Goal: Task Accomplishment & Management: Complete application form

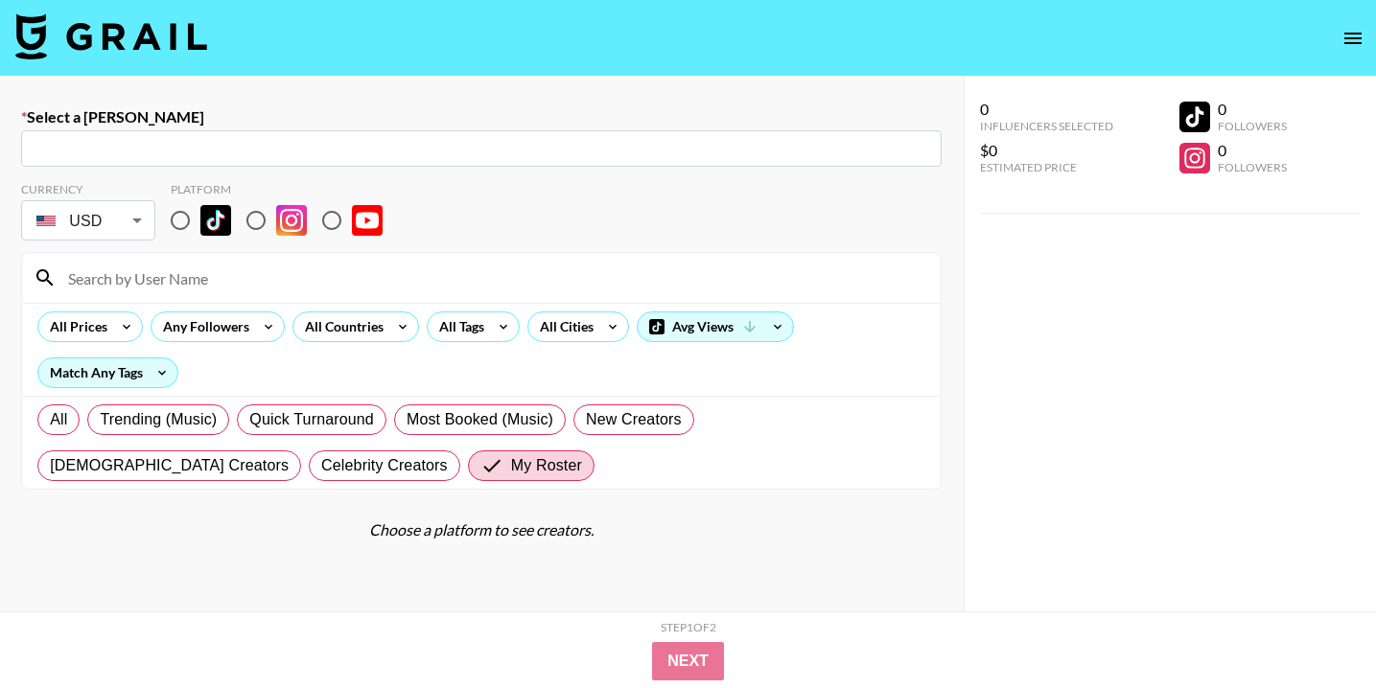
click at [1349, 42] on icon "open drawer" at bounding box center [1352, 39] width 17 height 12
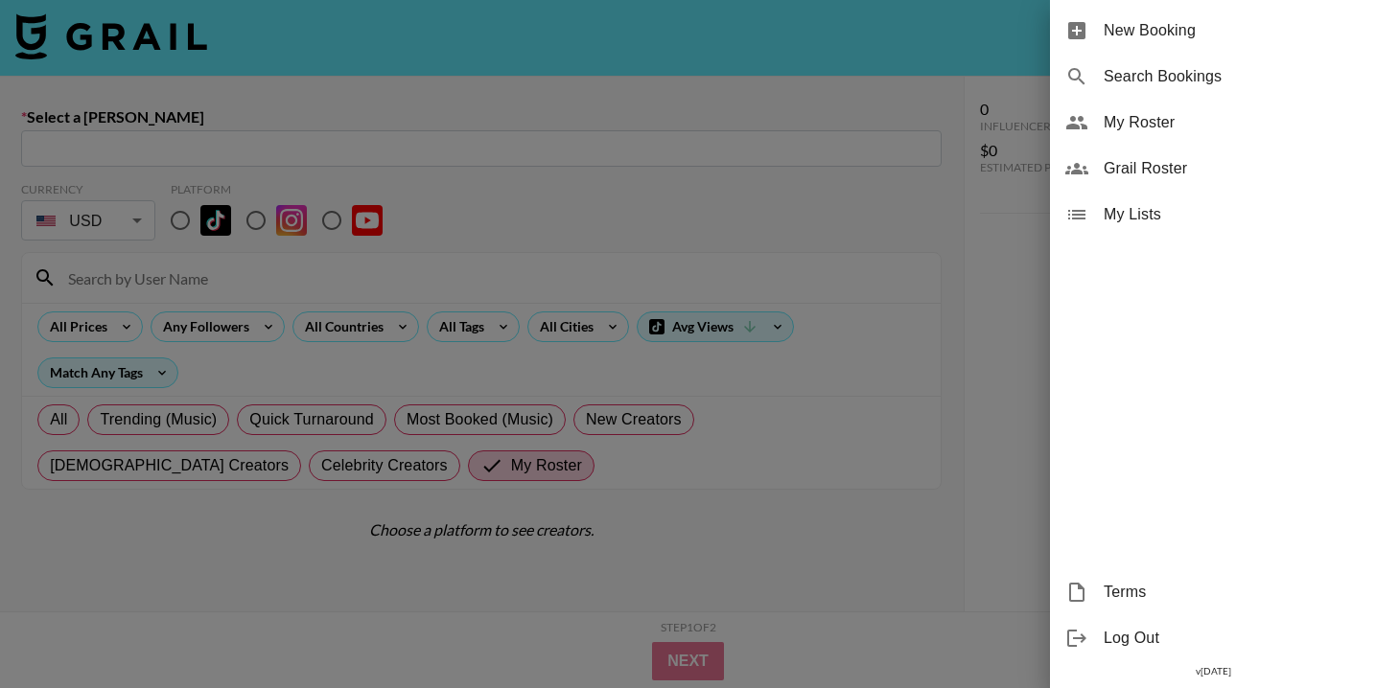
click at [115, 63] on div at bounding box center [688, 344] width 1376 height 688
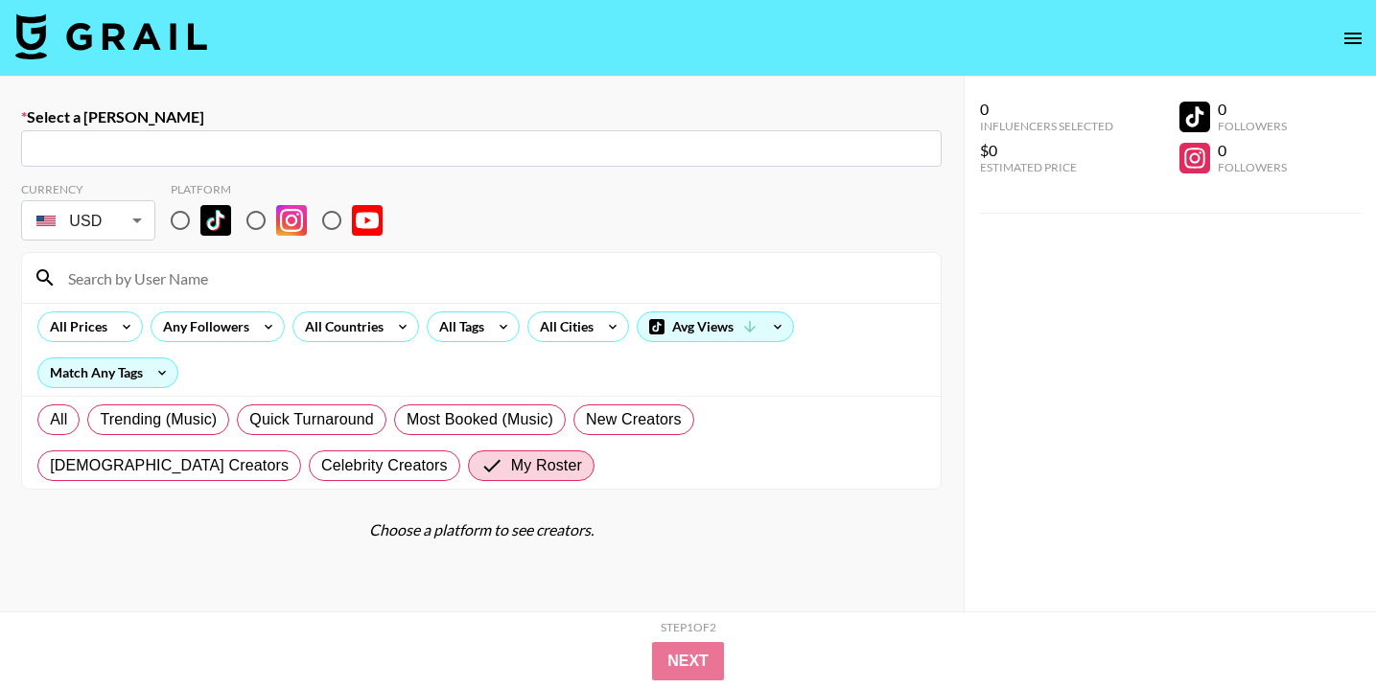
click at [116, 39] on img at bounding box center [111, 36] width 192 height 46
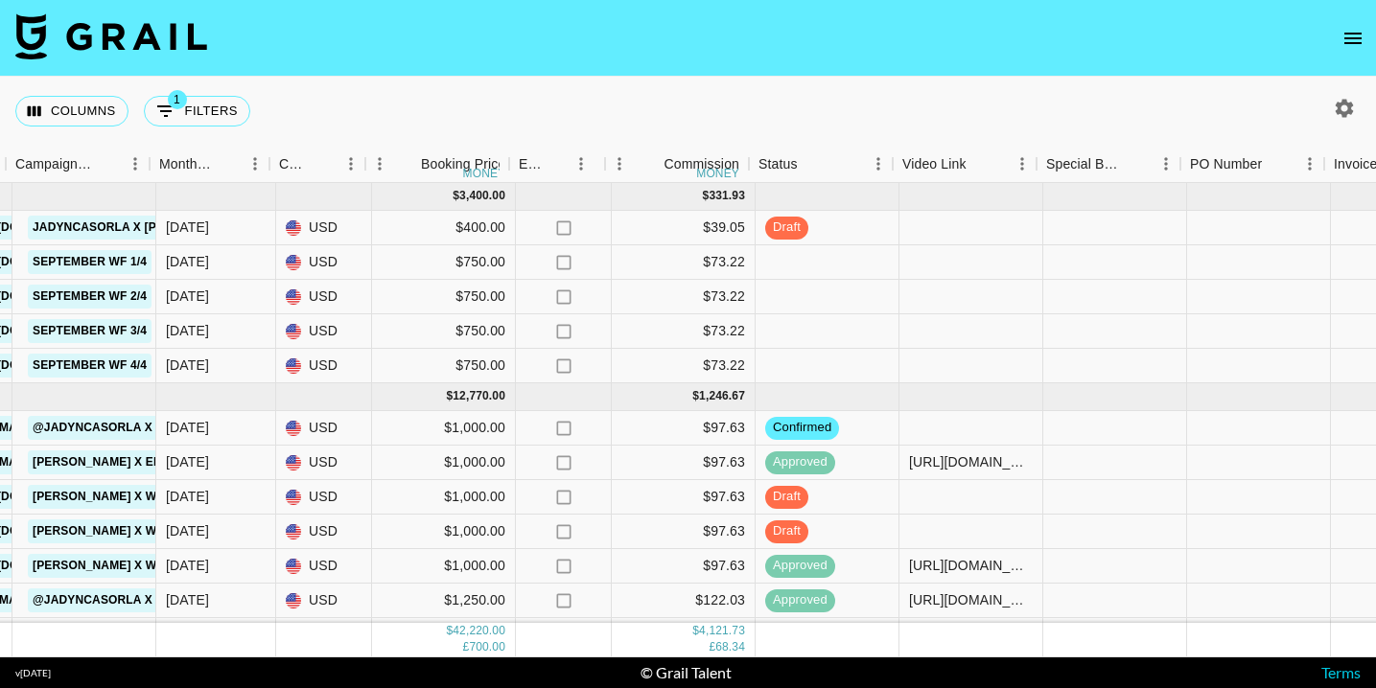
scroll to position [0, 936]
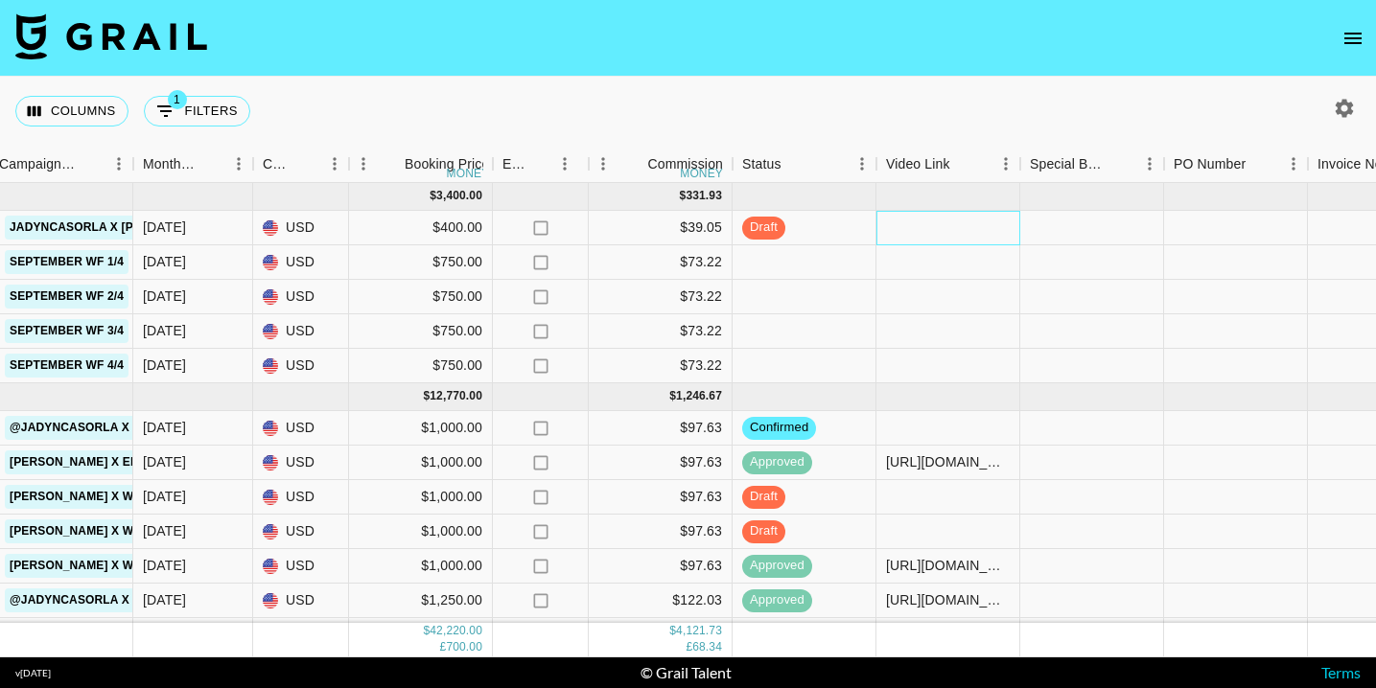
click at [941, 222] on div at bounding box center [948, 228] width 144 height 35
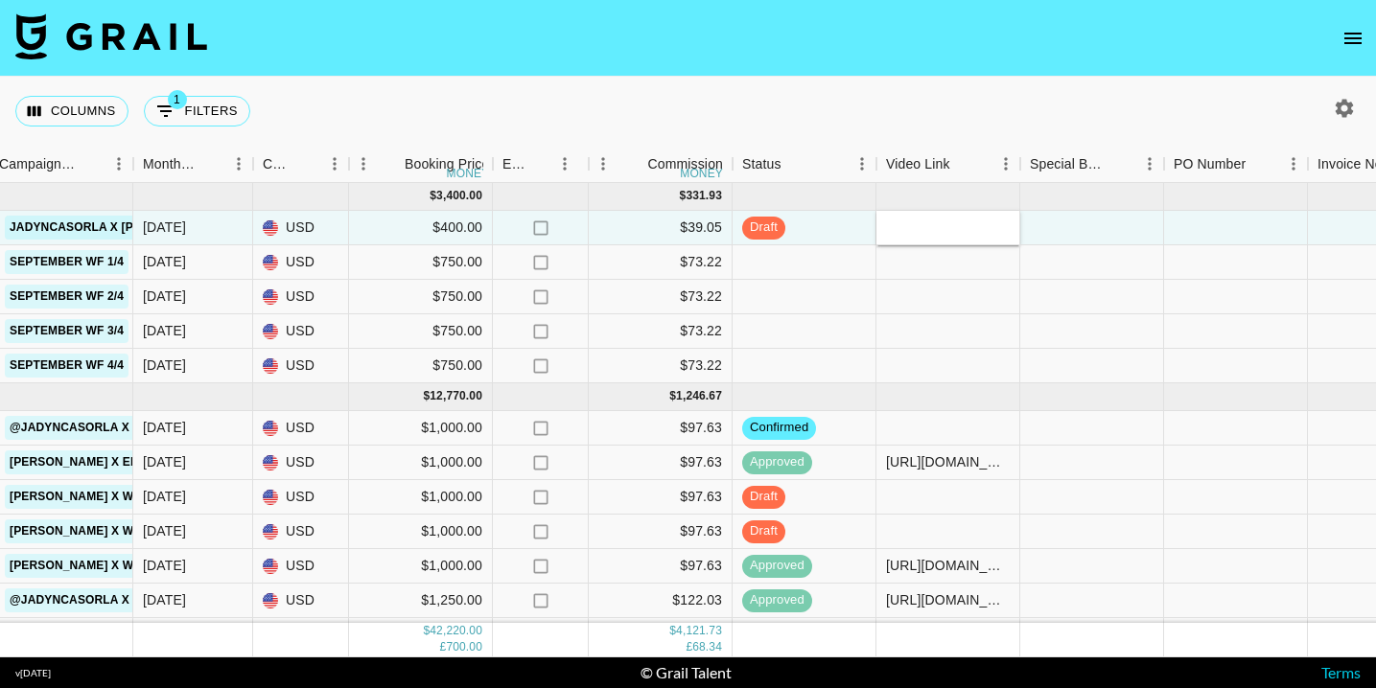
type input "https://www.tiktok.com/@jadyncasorla/video/7538485565625273655?lang=en"
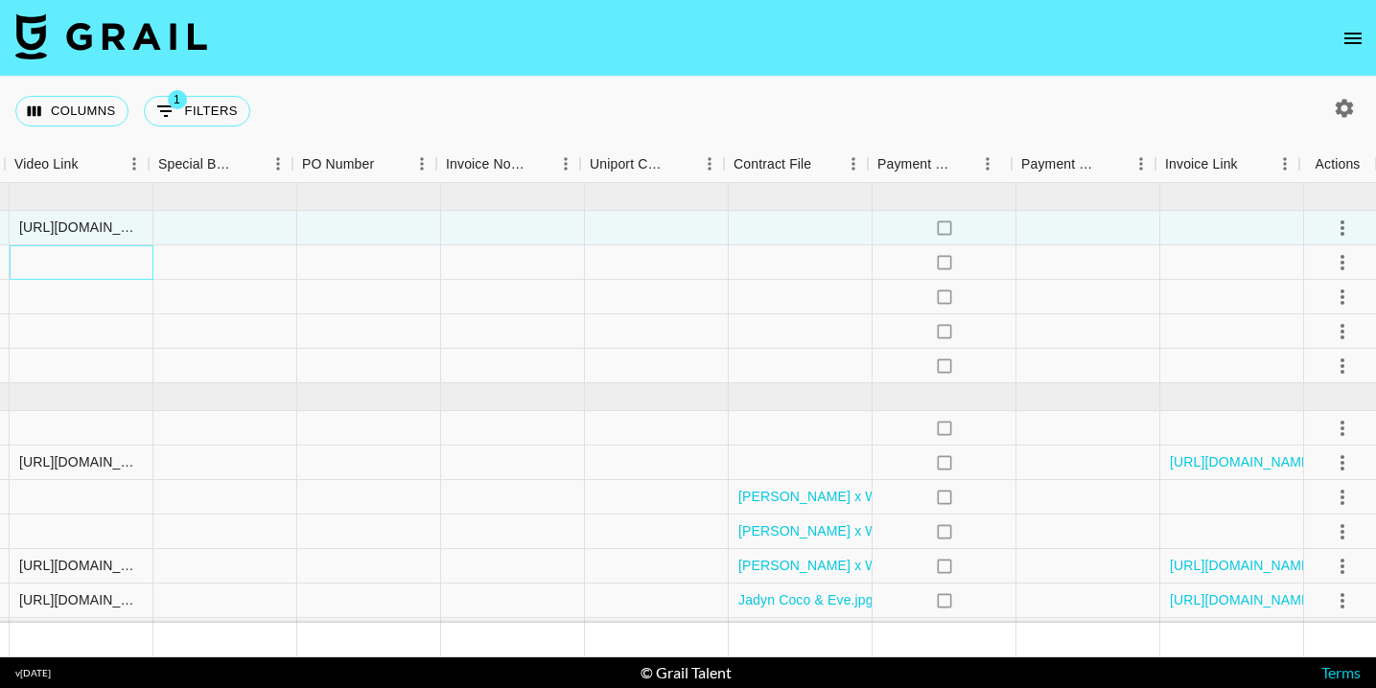
scroll to position [0, 1807]
click at [1342, 223] on icon "select merge strategy" at bounding box center [1337, 228] width 23 height 23
click at [1289, 399] on div "Approve" at bounding box center [1295, 407] width 58 height 23
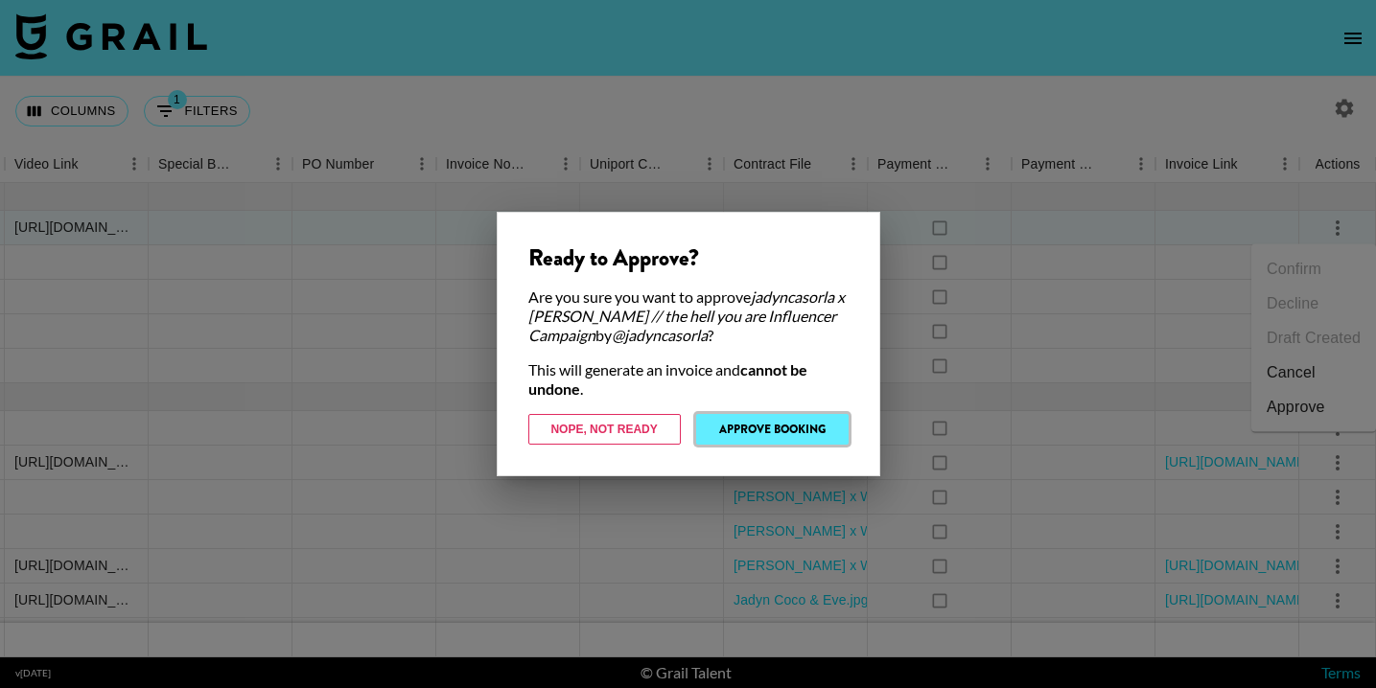
click at [773, 433] on button "Approve Booking" at bounding box center [772, 429] width 152 height 31
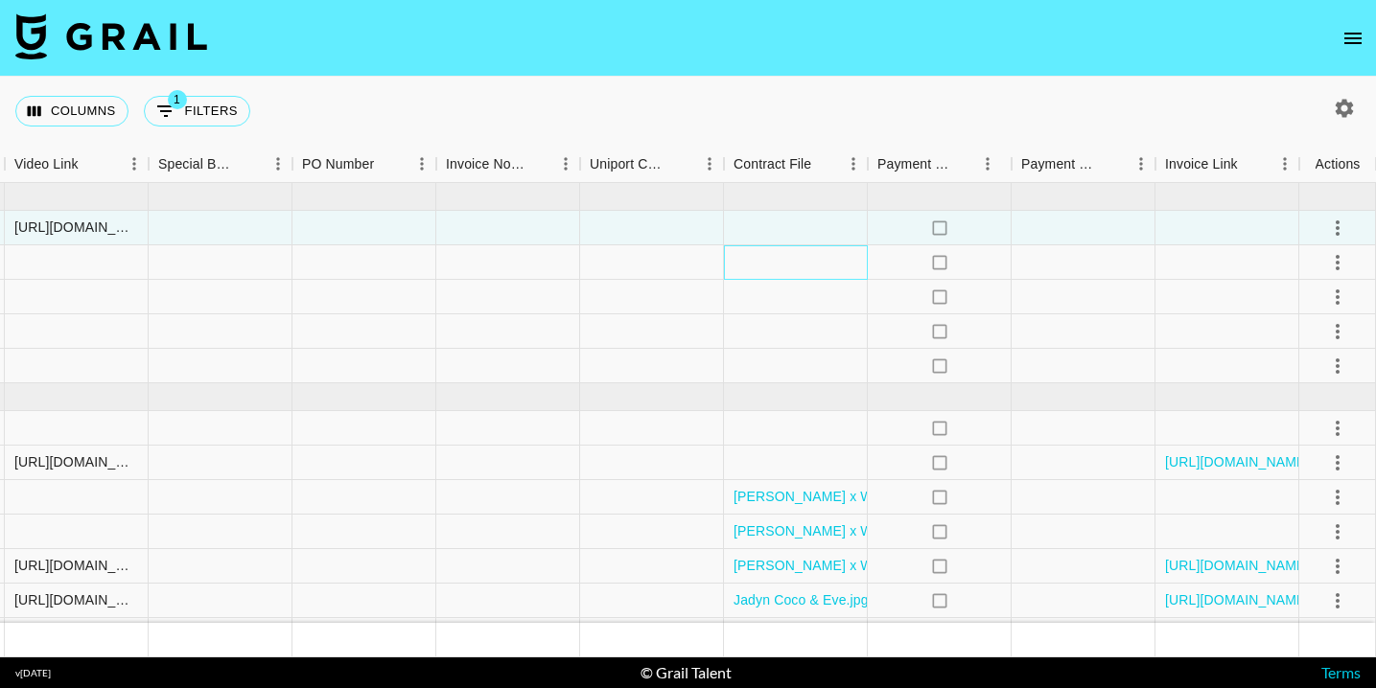
click at [811, 258] on div at bounding box center [796, 262] width 144 height 35
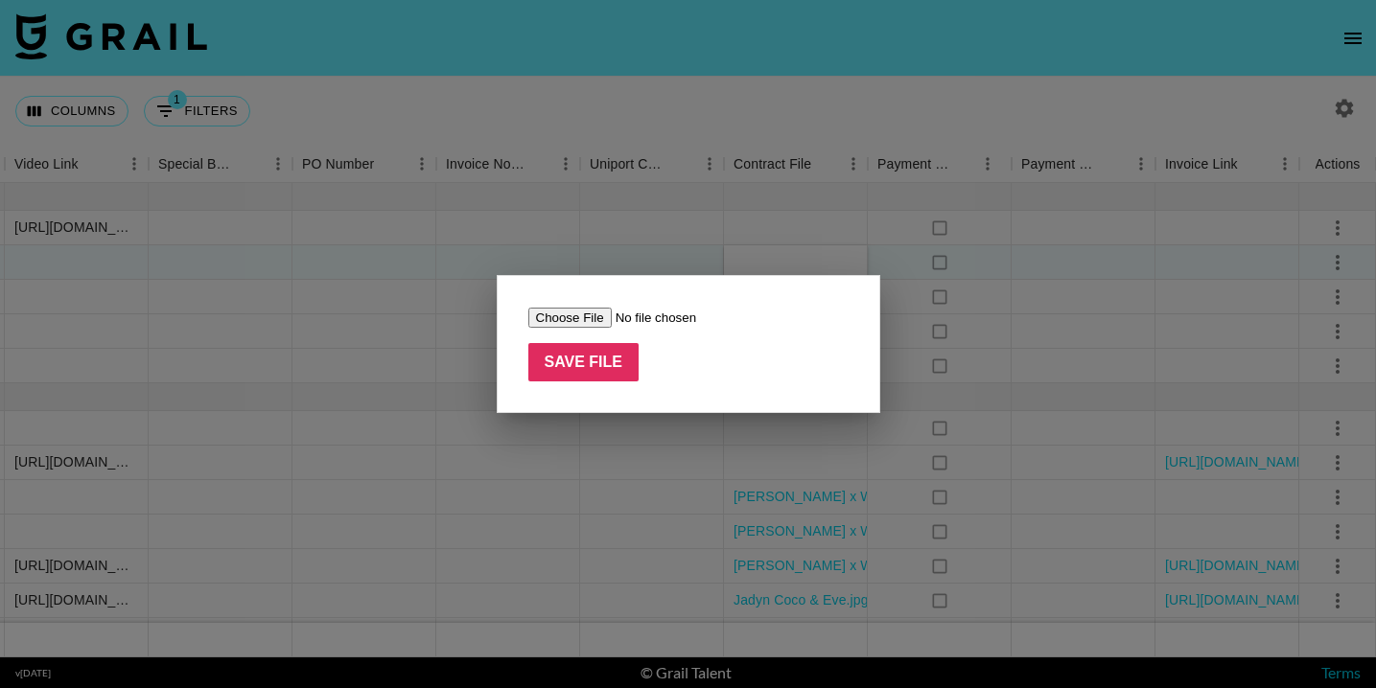
click at [569, 317] on input "file" at bounding box center [649, 318] width 243 height 20
type input "C:\fakepath\Macy Loe x White Fox (September 2025) (1).pdf"
click at [576, 369] on input "Save File" at bounding box center [583, 362] width 111 height 38
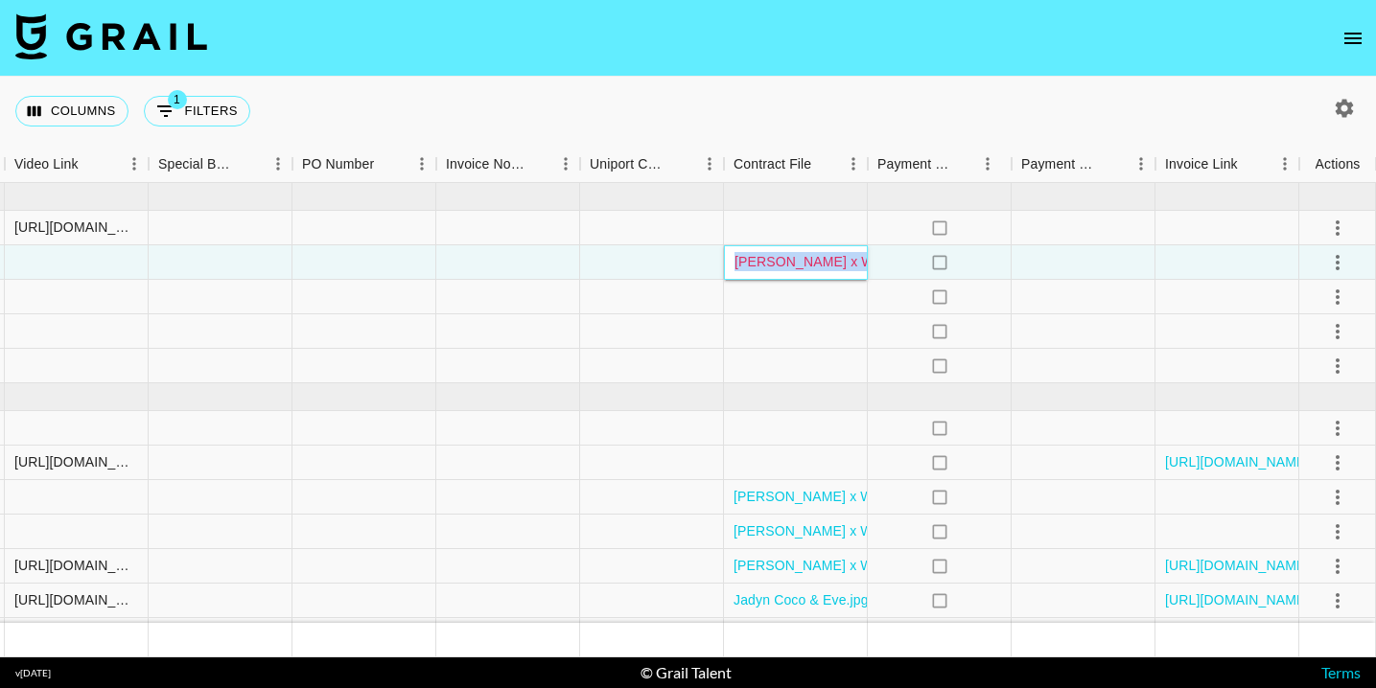
click at [801, 264] on link "Macy Loe x White Fox (September 2025) (1).pdf" at bounding box center [878, 261] width 289 height 15
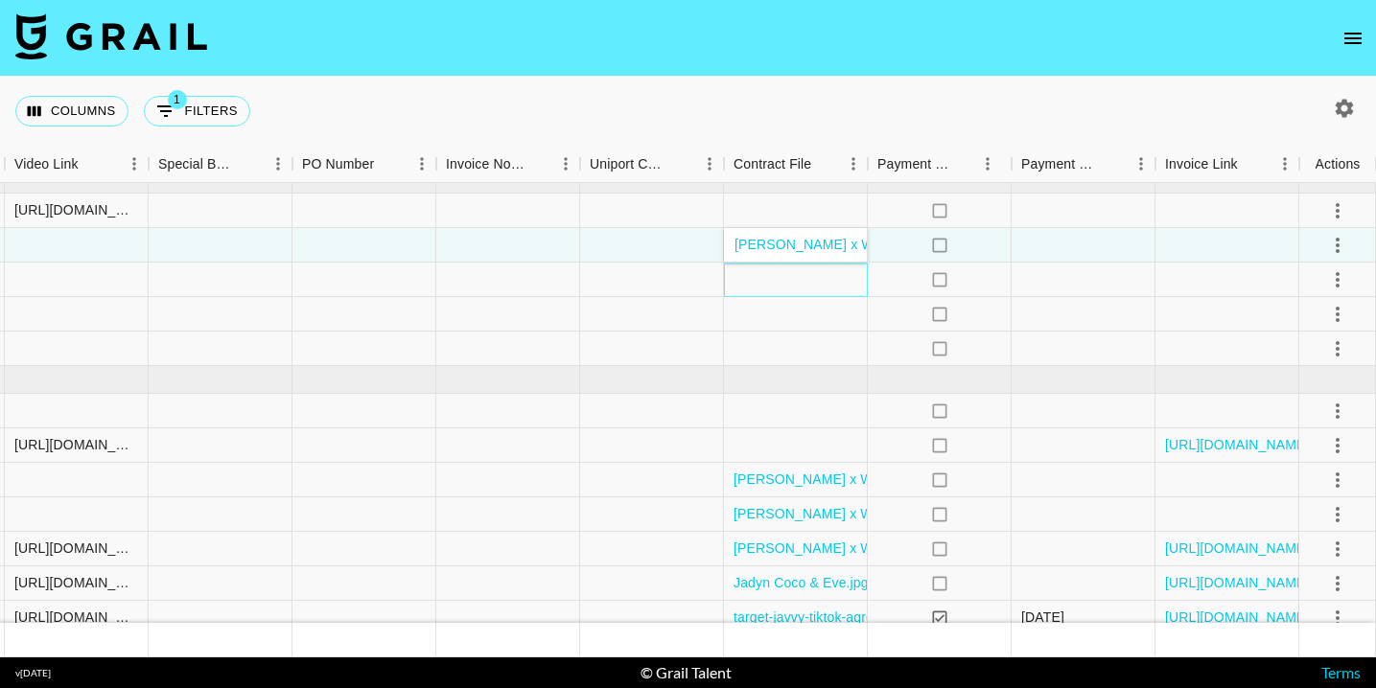
click at [827, 283] on div at bounding box center [796, 280] width 144 height 35
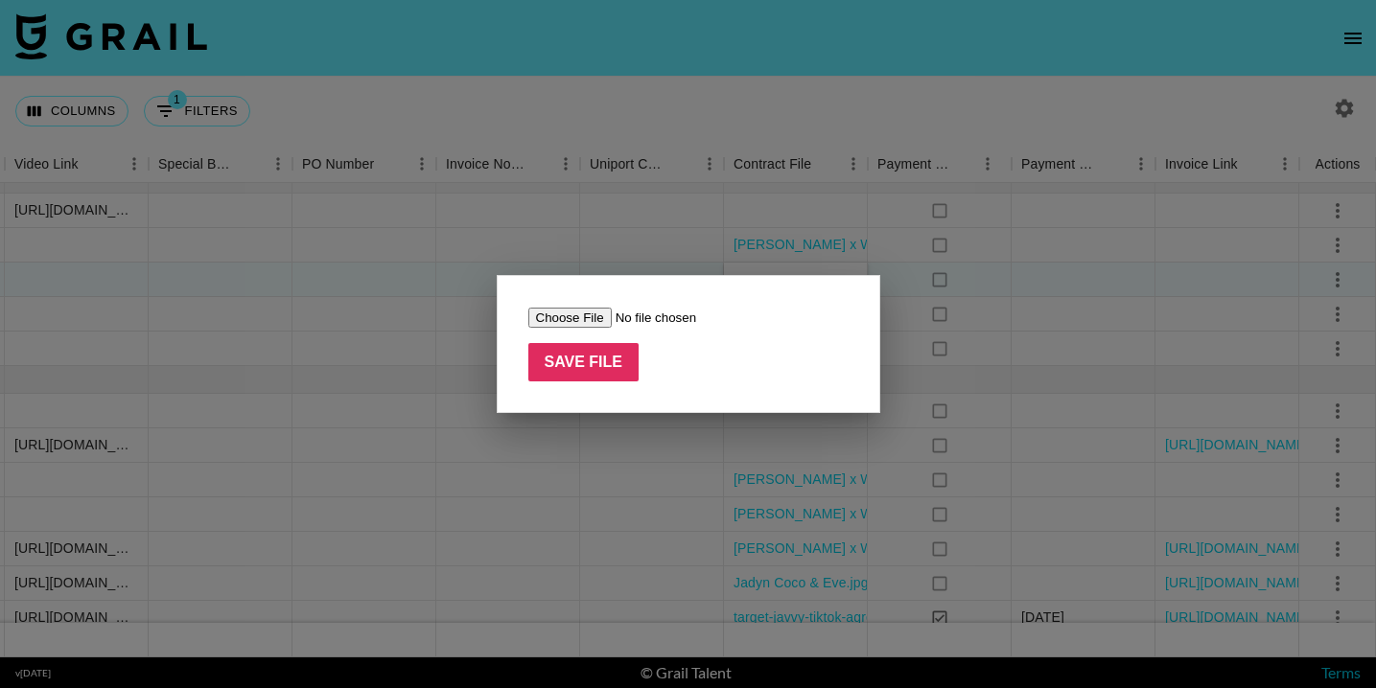
click at [1078, 70] on div at bounding box center [688, 344] width 1376 height 688
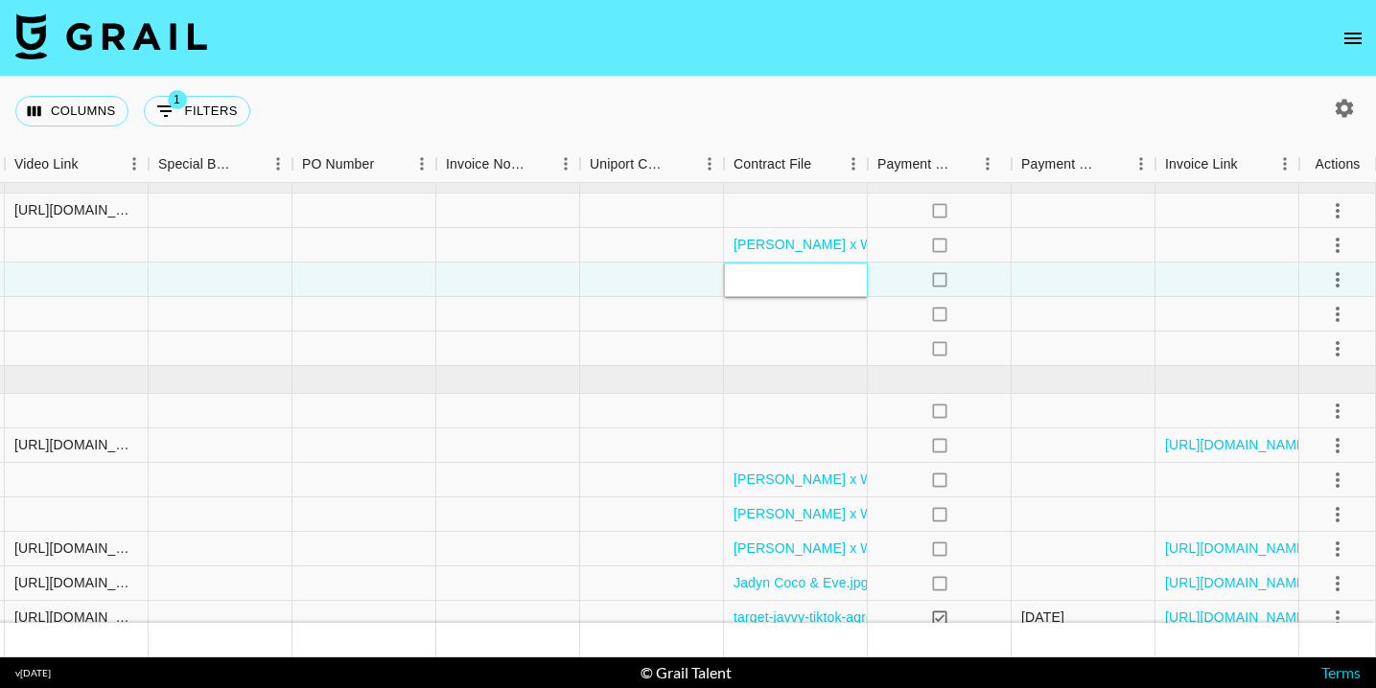
click at [788, 276] on div at bounding box center [796, 280] width 144 height 35
click at [788, 275] on div at bounding box center [796, 280] width 144 height 35
click at [782, 276] on div at bounding box center [796, 280] width 144 height 35
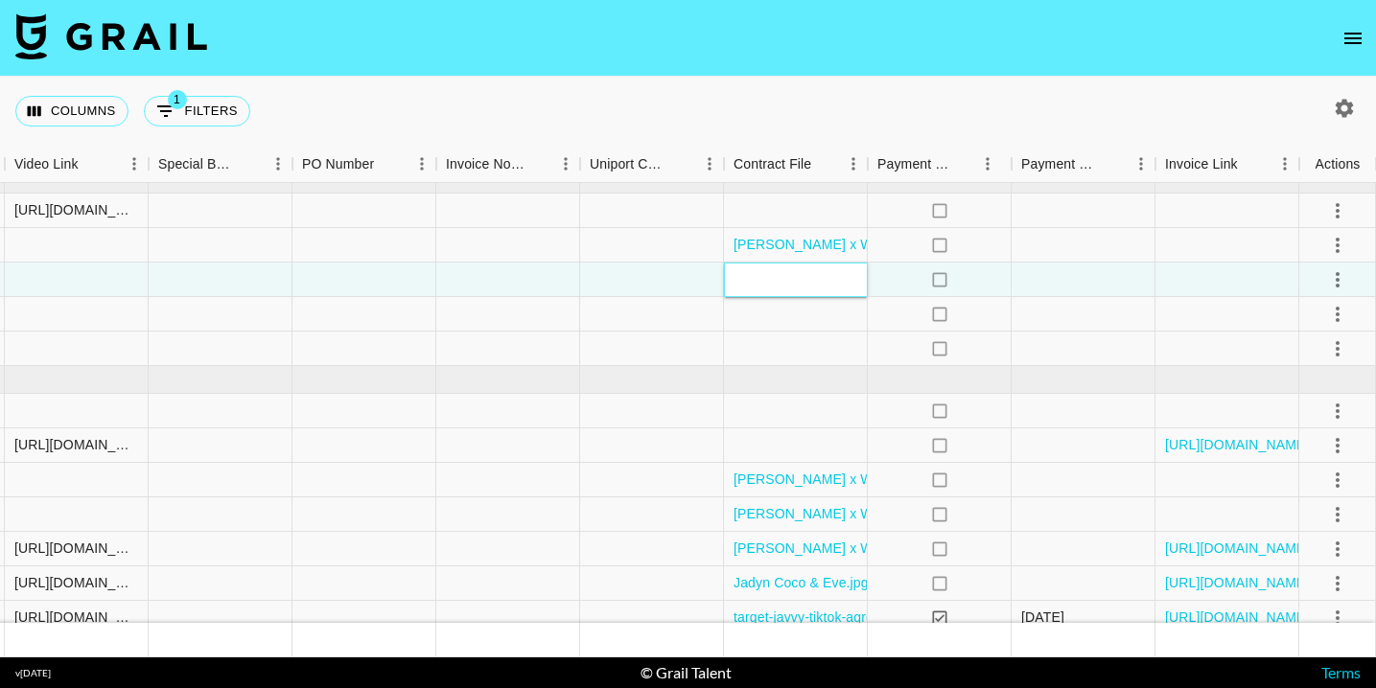
click at [782, 276] on div at bounding box center [796, 280] width 144 height 35
click at [791, 313] on div at bounding box center [796, 314] width 144 height 35
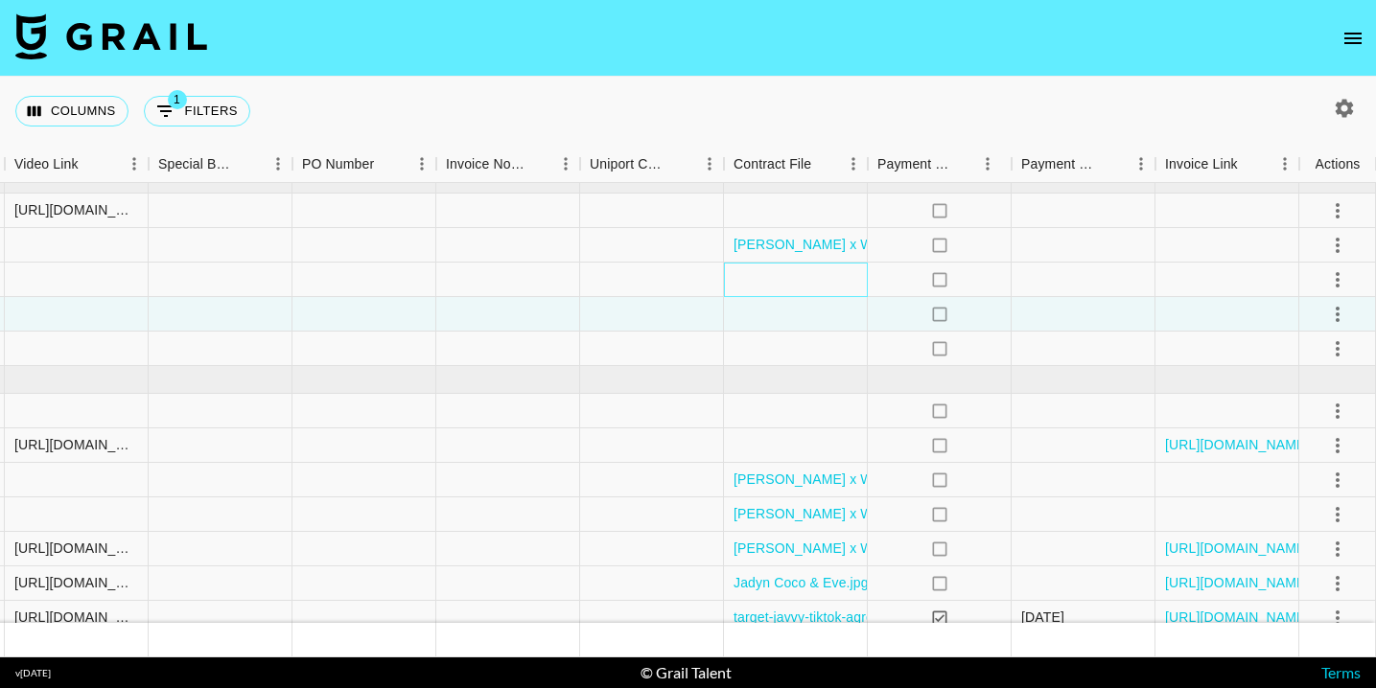
click at [791, 281] on div at bounding box center [796, 280] width 144 height 35
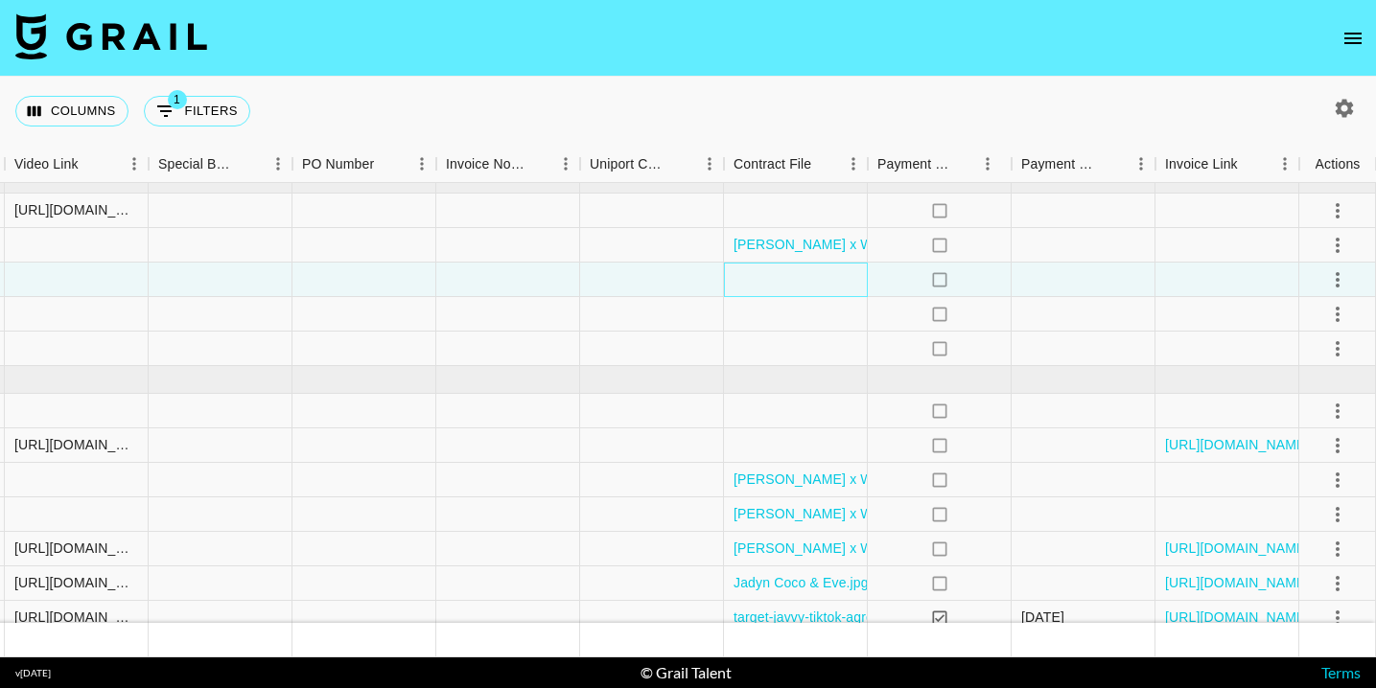
click at [791, 281] on div at bounding box center [796, 280] width 144 height 35
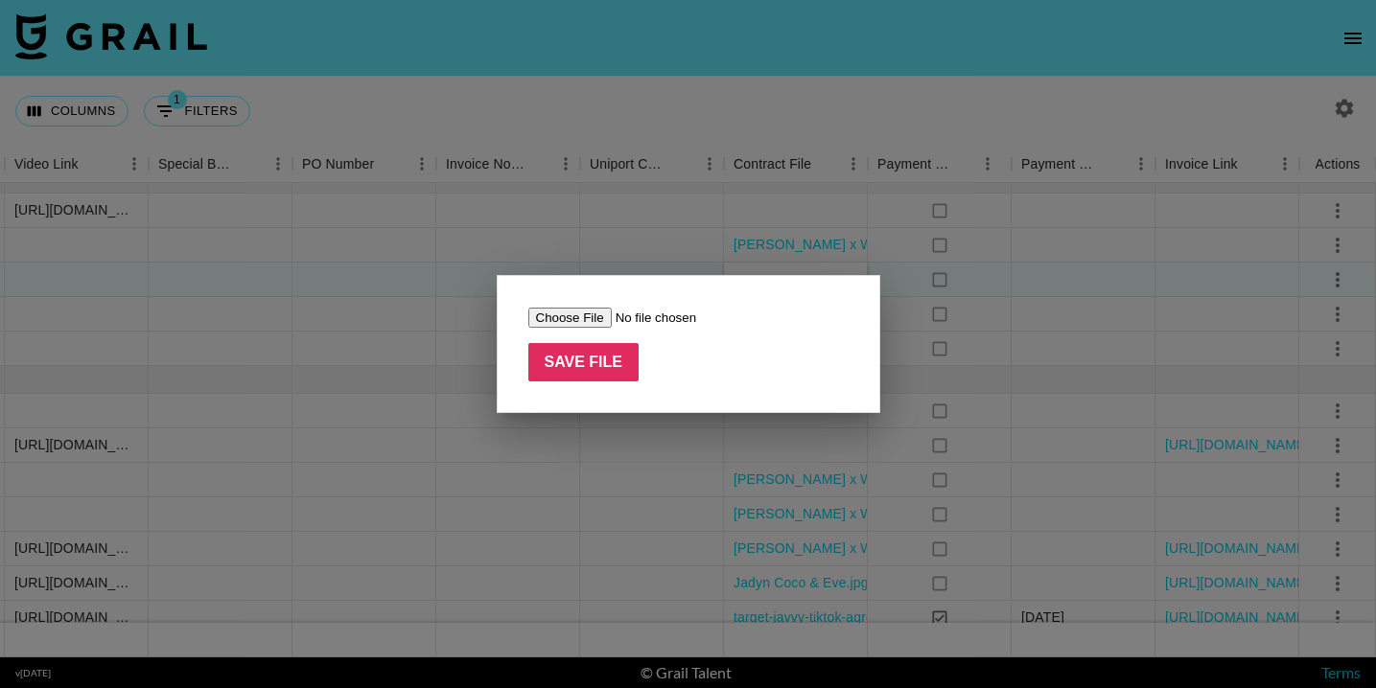
click at [585, 316] on input "file" at bounding box center [649, 318] width 243 height 20
type input "C:\fakepath\Macy Loe x WF - SEP .pdf"
click at [585, 362] on input "Save File" at bounding box center [583, 362] width 111 height 38
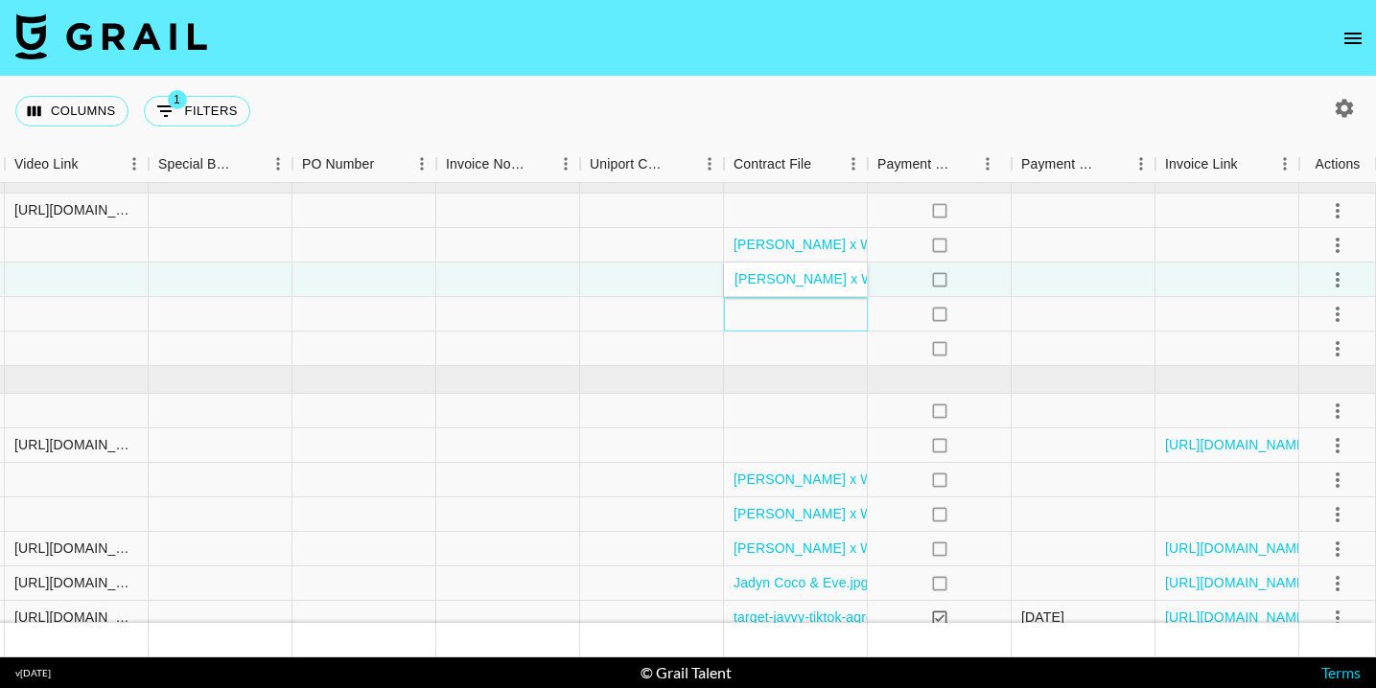
click at [810, 305] on div at bounding box center [796, 314] width 144 height 35
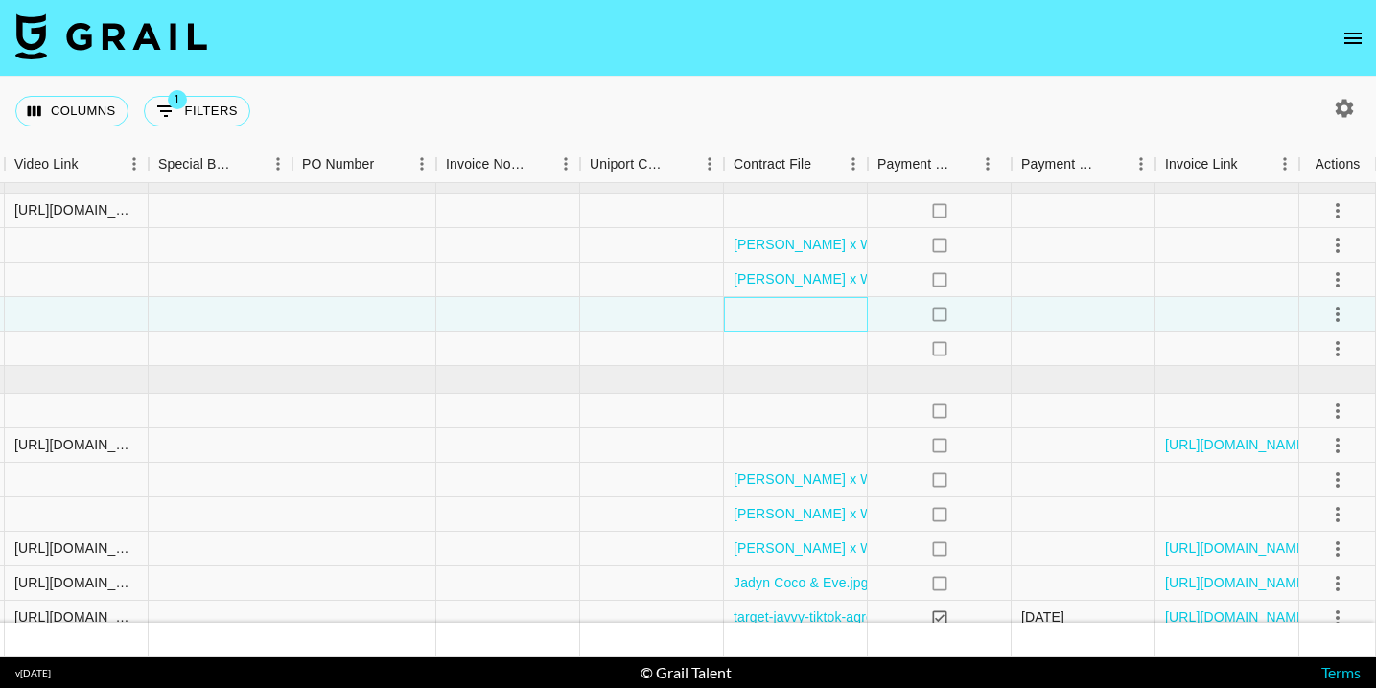
click at [812, 311] on div at bounding box center [796, 314] width 144 height 35
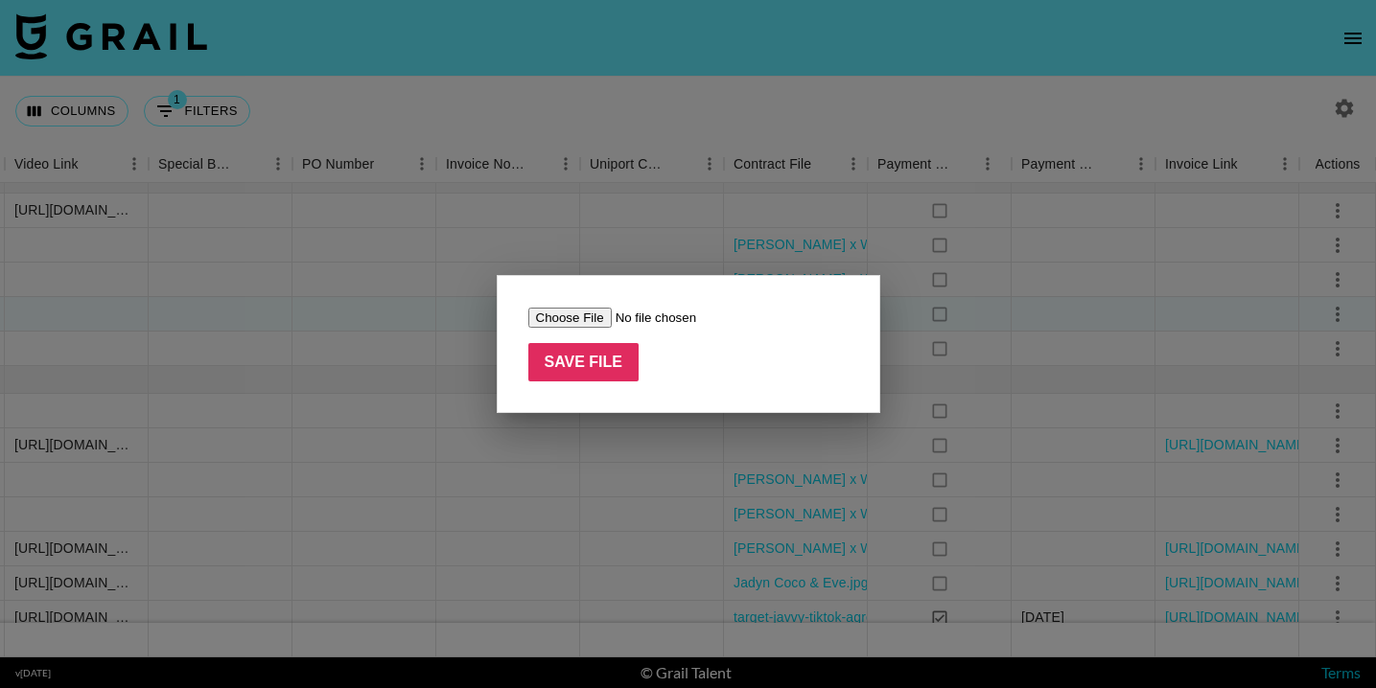
click at [571, 313] on input "file" at bounding box center [649, 318] width 243 height 20
type input "C:\fakepath\Macy Loe x WF - SEP .pdf"
click at [550, 360] on input "Save File" at bounding box center [583, 362] width 111 height 38
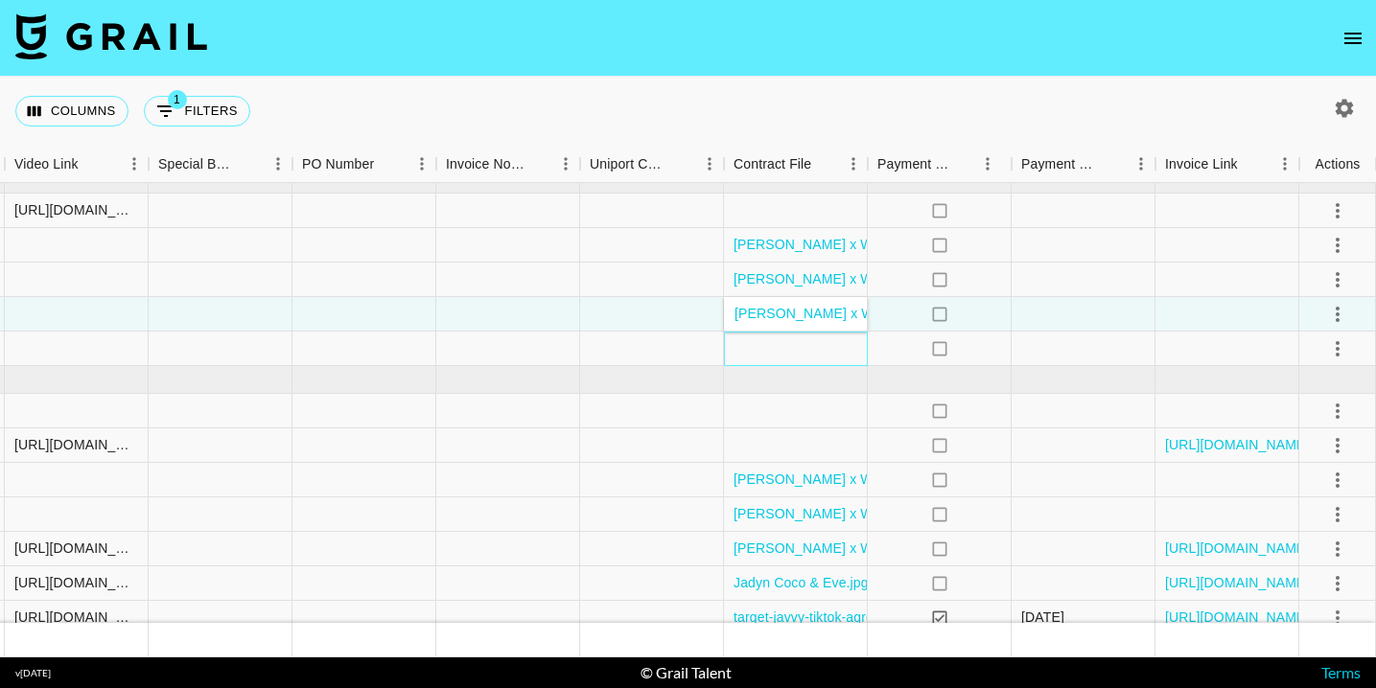
click at [825, 345] on div at bounding box center [796, 349] width 144 height 35
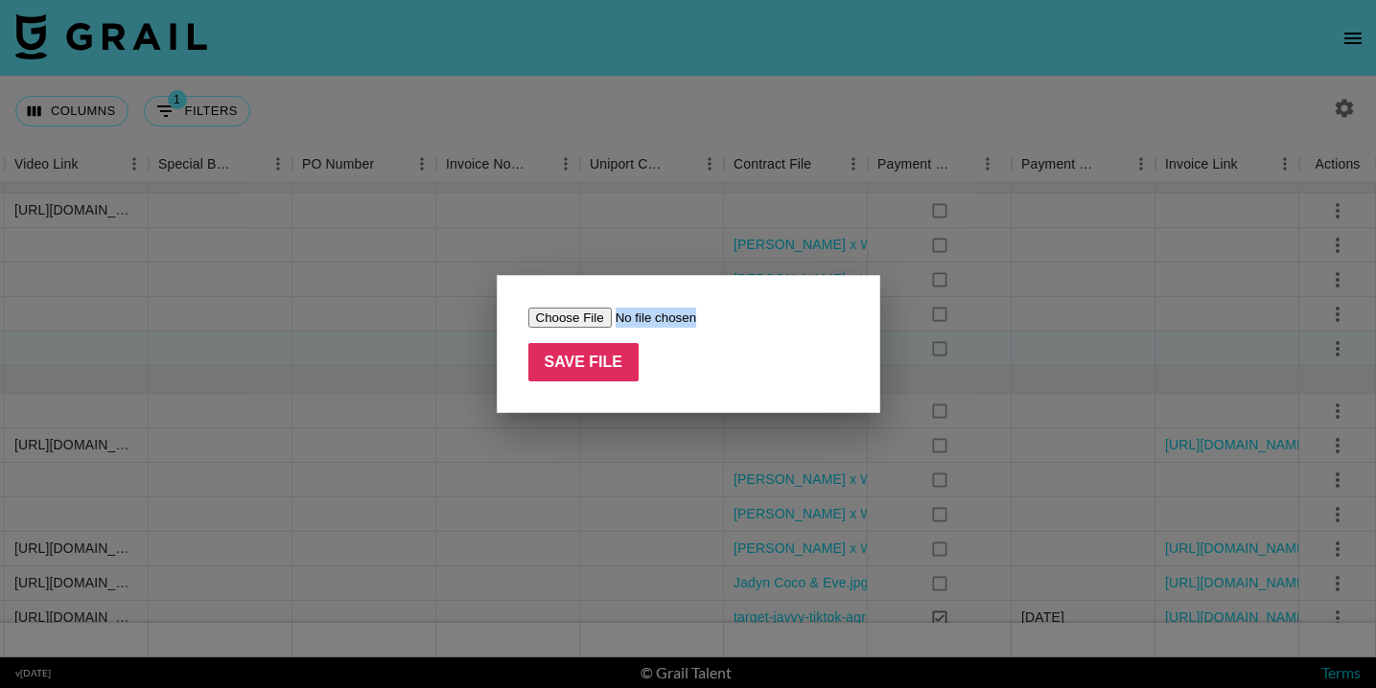
click at [579, 318] on input "file" at bounding box center [649, 318] width 243 height 20
type input "C:\fakepath\Macy Loe x WF - SEP .pdf"
click at [581, 361] on input "Save File" at bounding box center [583, 362] width 111 height 38
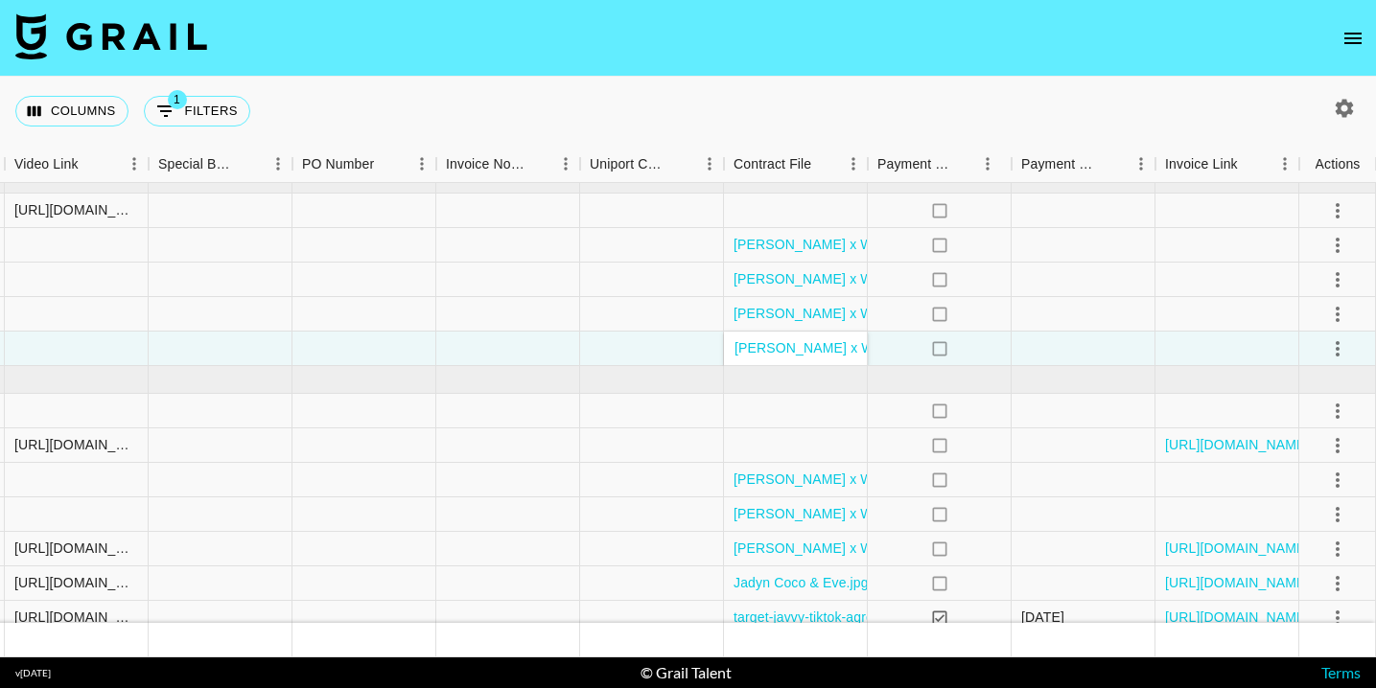
click at [777, 48] on nav at bounding box center [688, 38] width 1376 height 77
click at [1333, 244] on icon "select merge strategy" at bounding box center [1337, 245] width 23 height 23
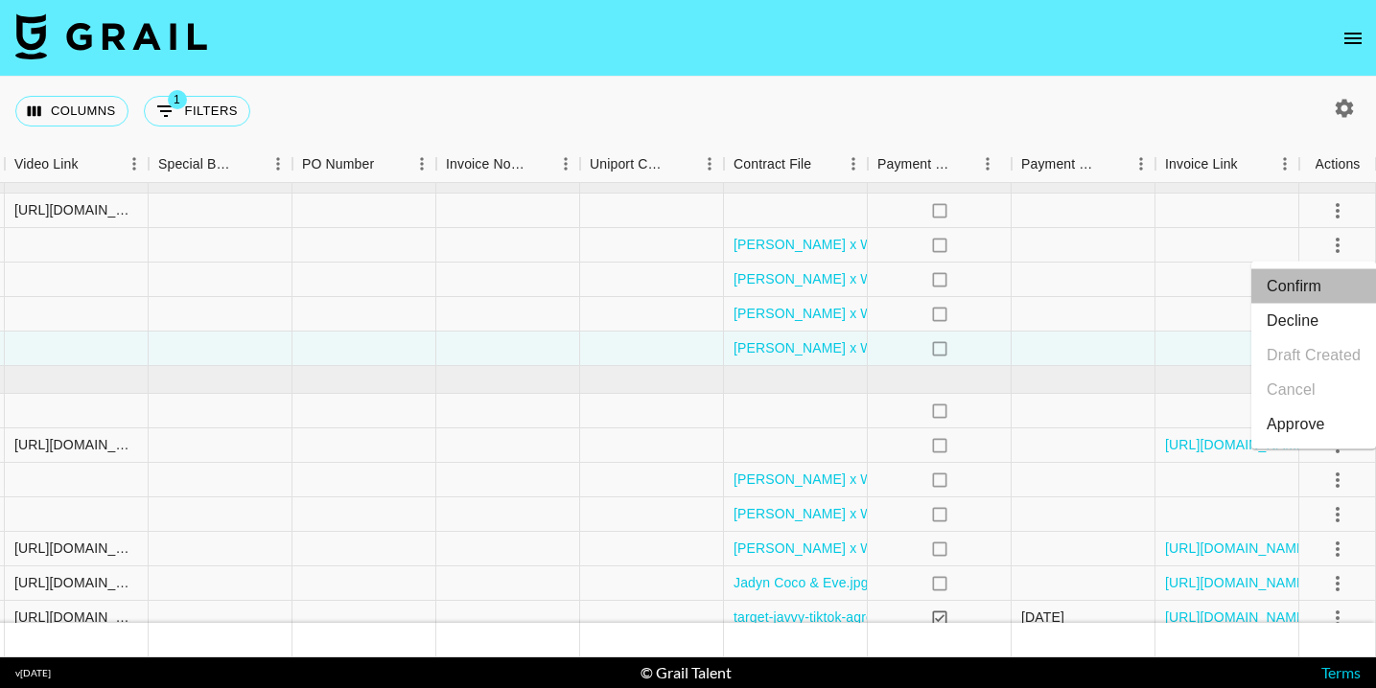
click at [1318, 287] on li "Confirm" at bounding box center [1313, 286] width 125 height 35
click at [1255, 118] on div "Columns 1 Filters + Booking" at bounding box center [688, 111] width 1376 height 69
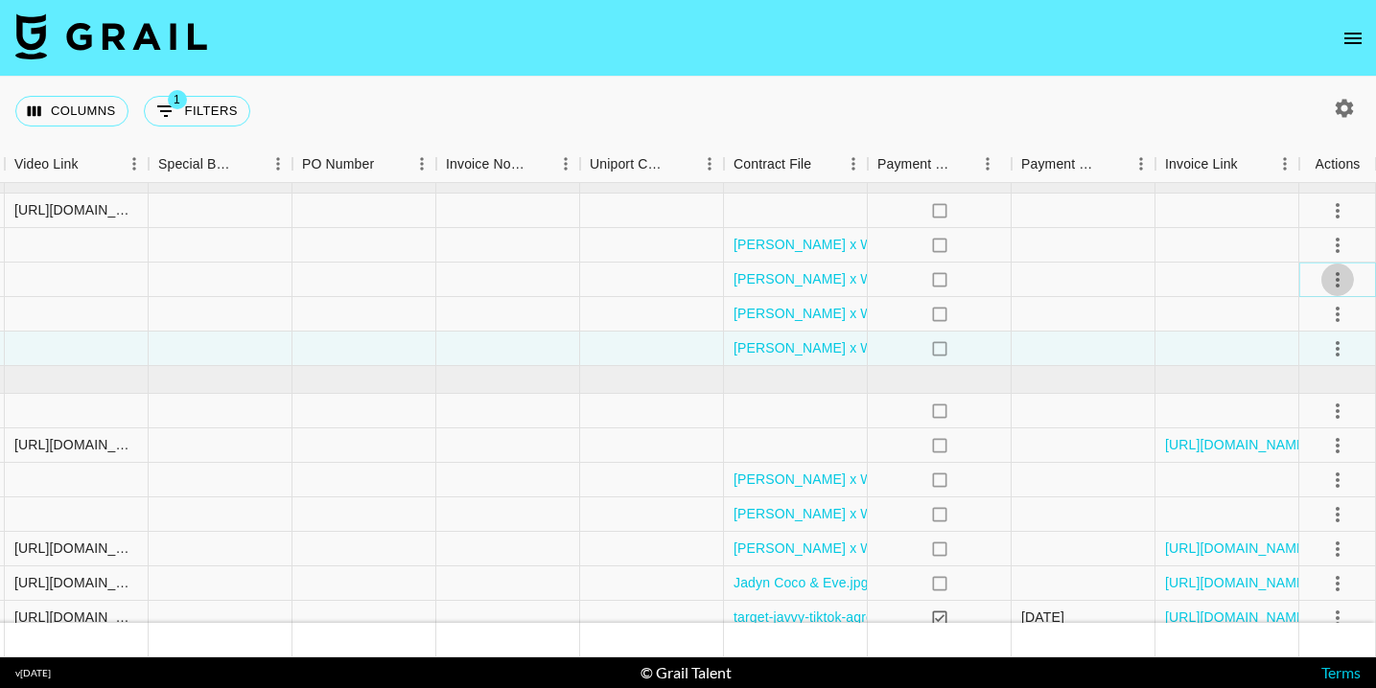
click at [1334, 279] on icon "select merge strategy" at bounding box center [1337, 279] width 23 height 23
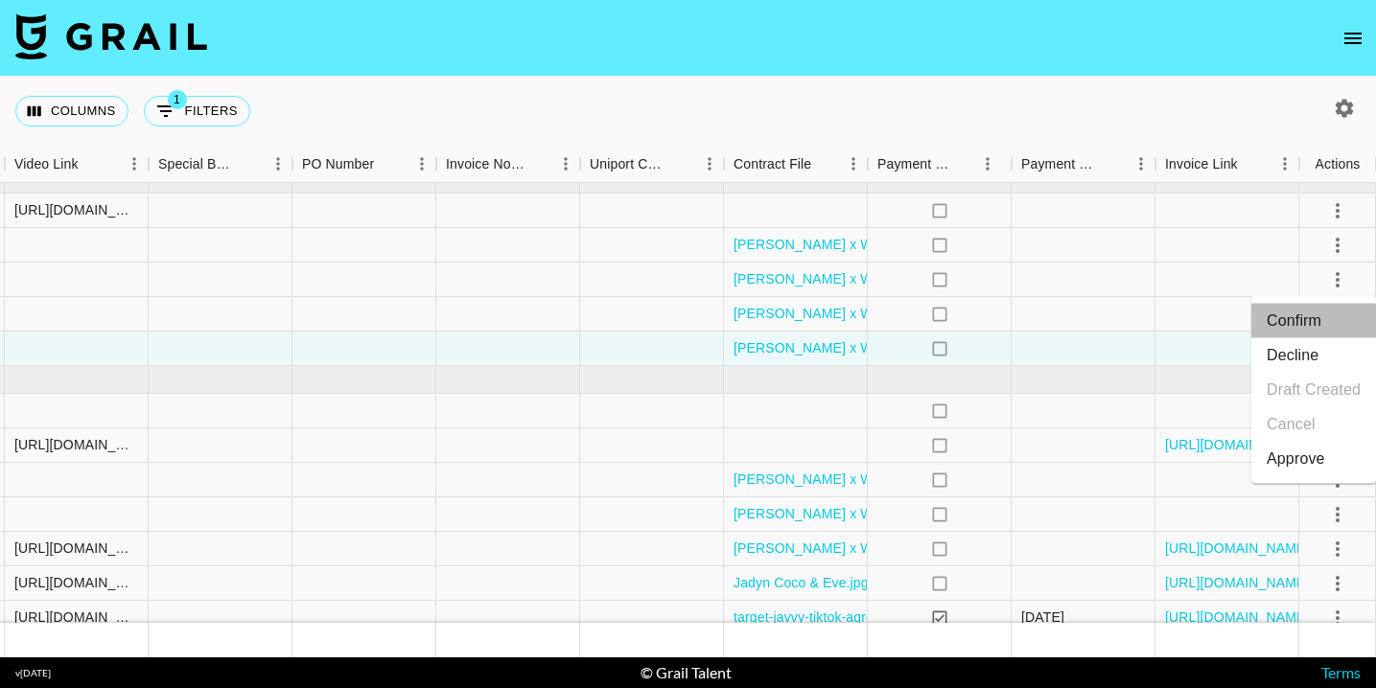
click at [1321, 314] on li "Confirm" at bounding box center [1313, 321] width 125 height 35
click at [1256, 98] on div "Columns 1 Filters + Booking" at bounding box center [688, 111] width 1376 height 69
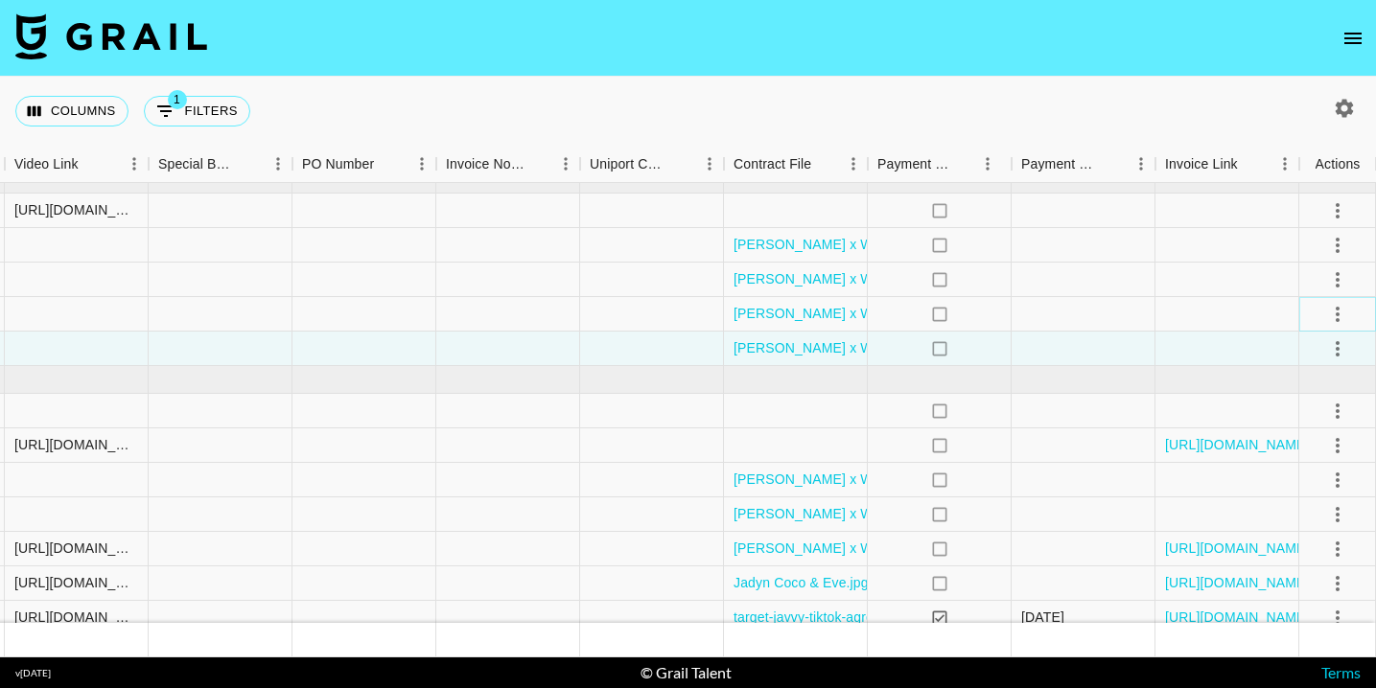
click at [1338, 315] on icon "select merge strategy" at bounding box center [1337, 314] width 23 height 23
click at [1313, 348] on li "Confirm" at bounding box center [1313, 355] width 125 height 35
click at [1209, 3] on nav at bounding box center [688, 38] width 1376 height 77
click at [1330, 346] on icon "select merge strategy" at bounding box center [1337, 348] width 23 height 23
click at [1306, 389] on li "Confirm" at bounding box center [1313, 390] width 125 height 35
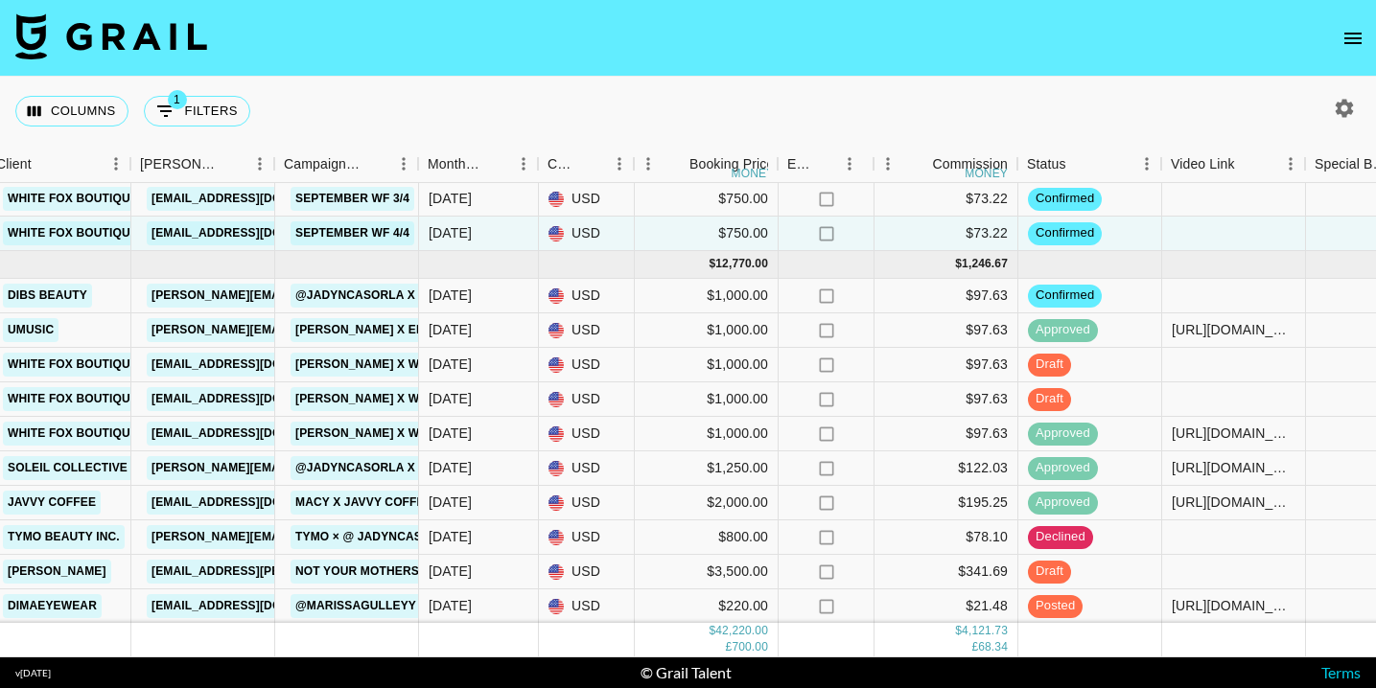
scroll to position [132, 653]
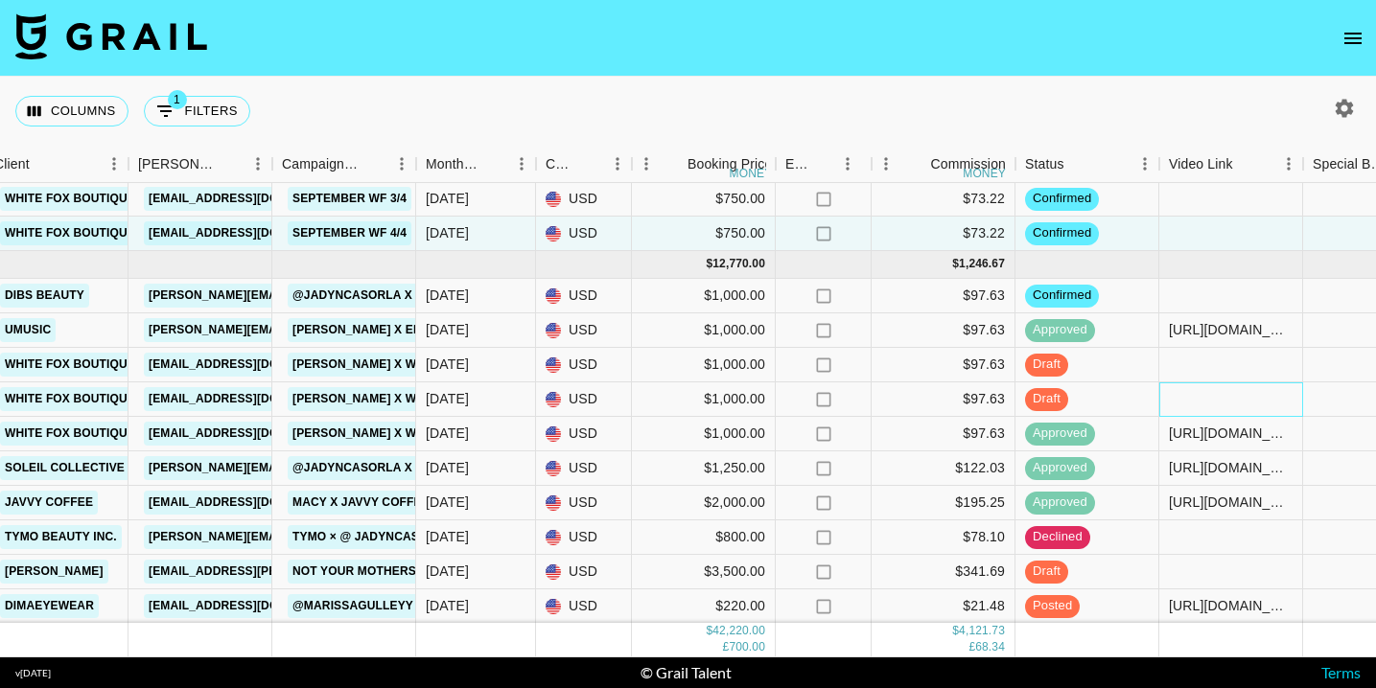
click at [1232, 400] on div at bounding box center [1231, 400] width 144 height 35
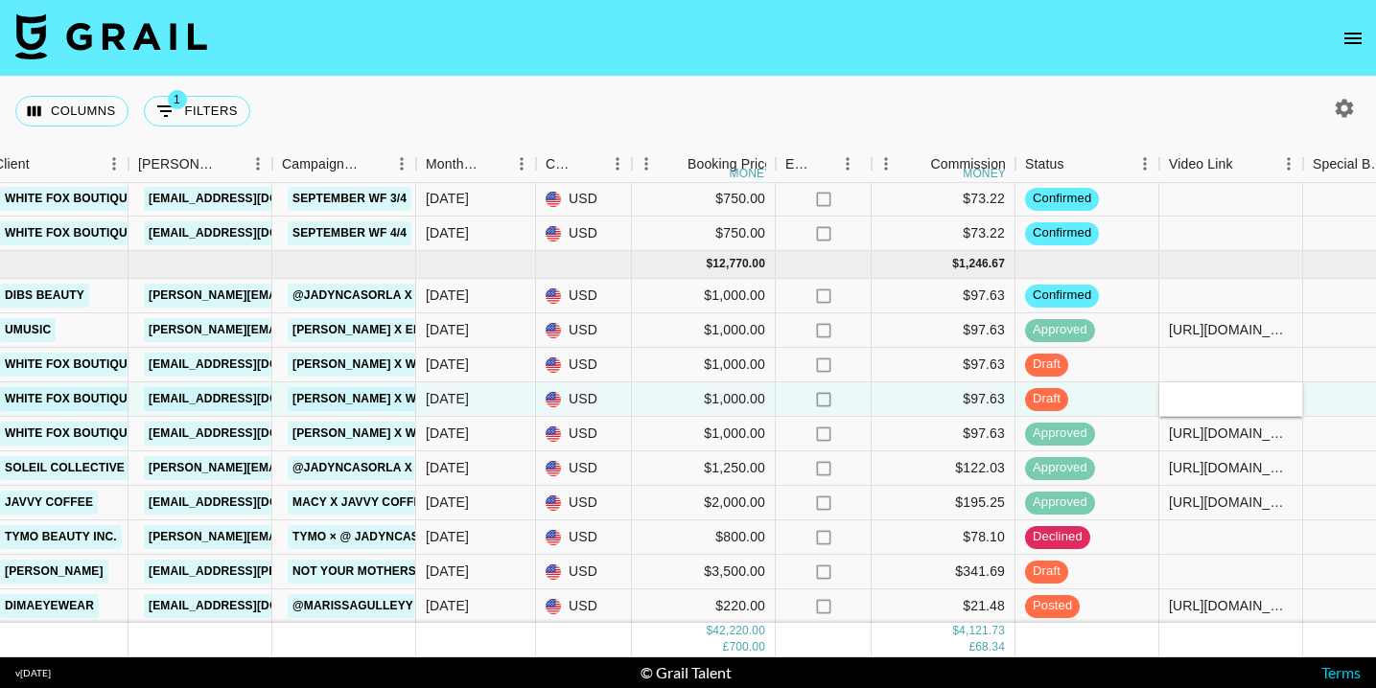
type input "https://www.tiktok.com/@macy.loe/video/7538235242746842381?lang=en"
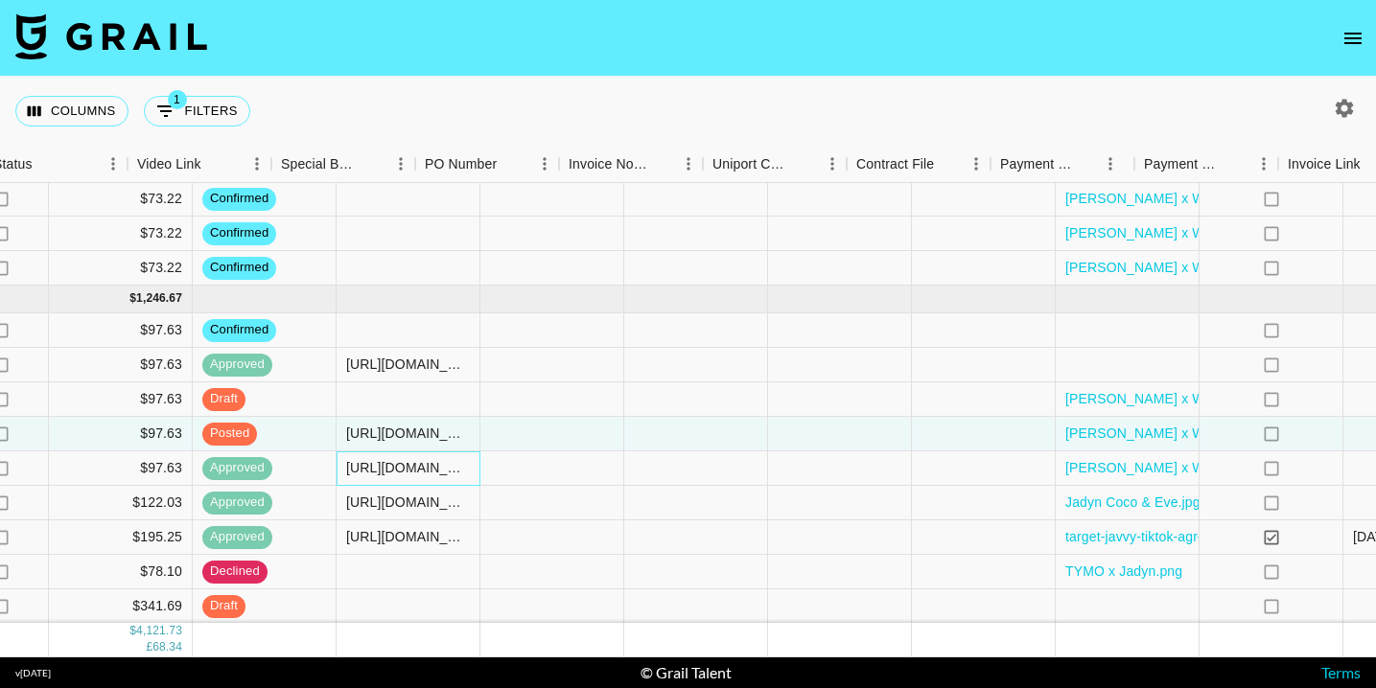
scroll to position [98, 1807]
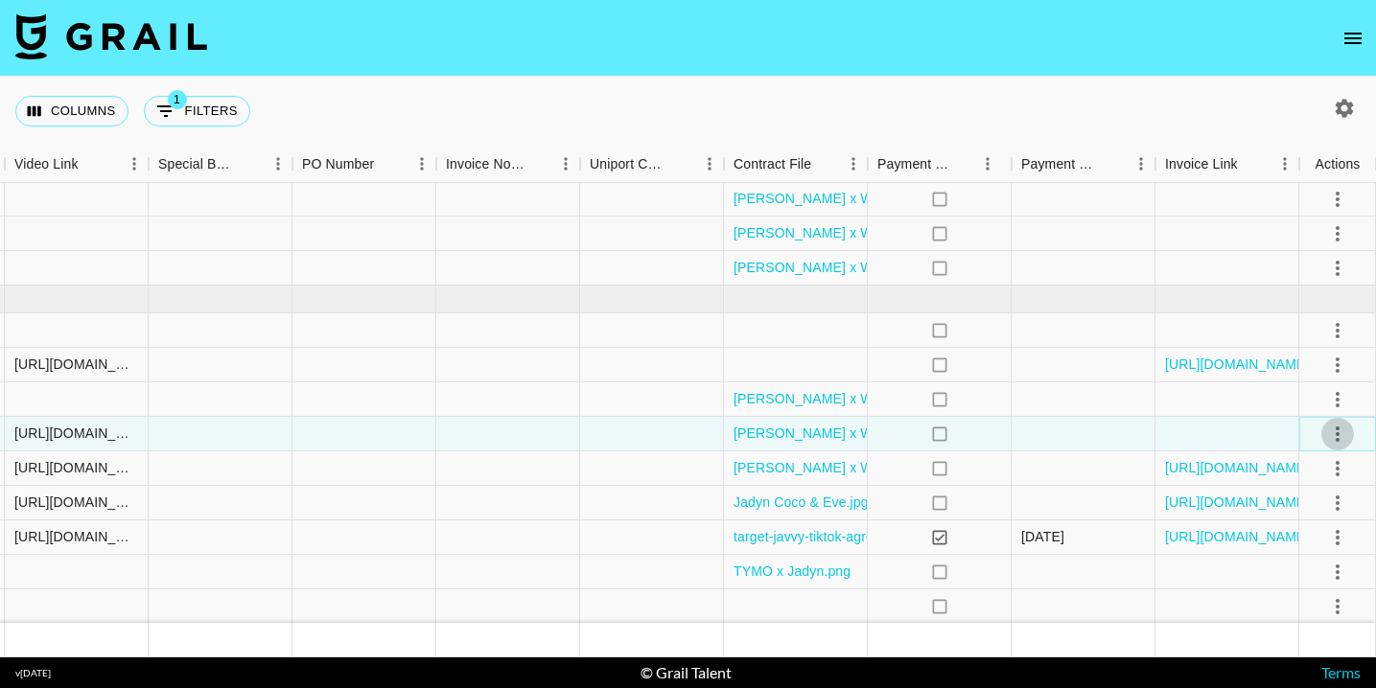
click at [1335, 433] on icon "select merge strategy" at bounding box center [1337, 434] width 4 height 15
click at [1304, 607] on div "Approve" at bounding box center [1295, 613] width 58 height 23
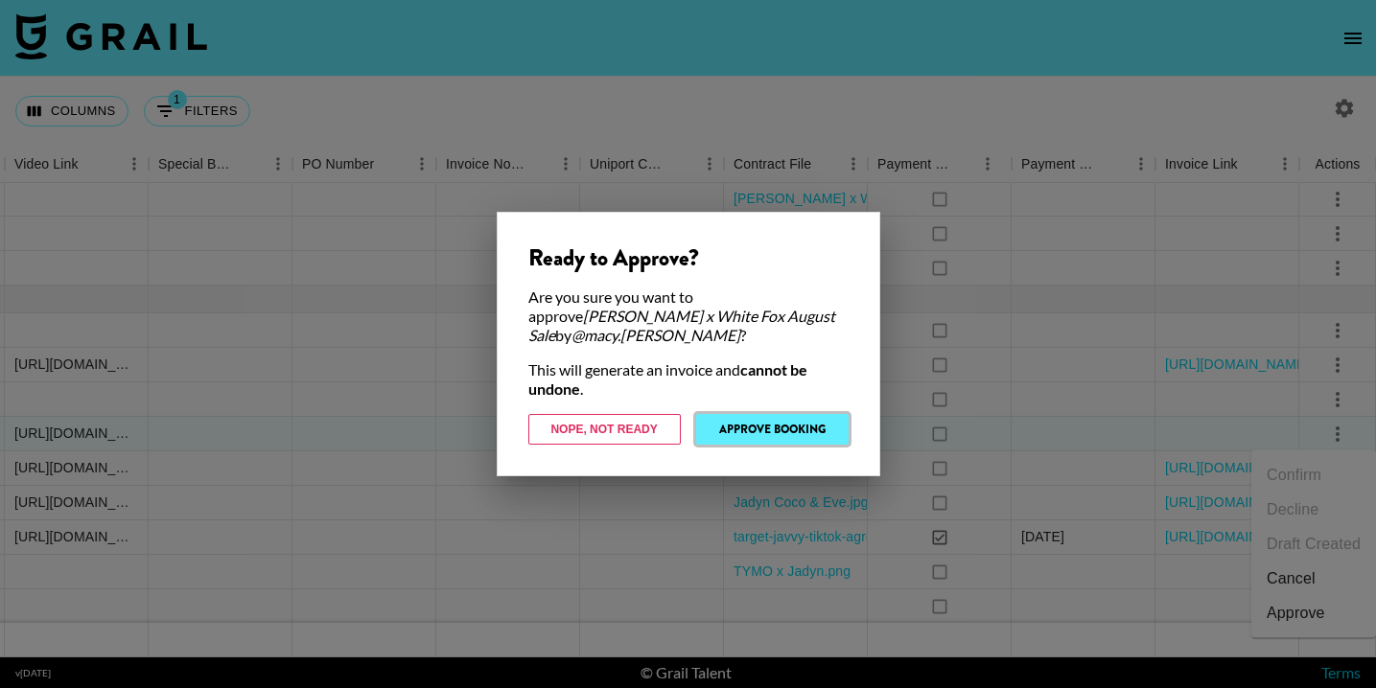
click at [794, 420] on button "Approve Booking" at bounding box center [772, 429] width 152 height 31
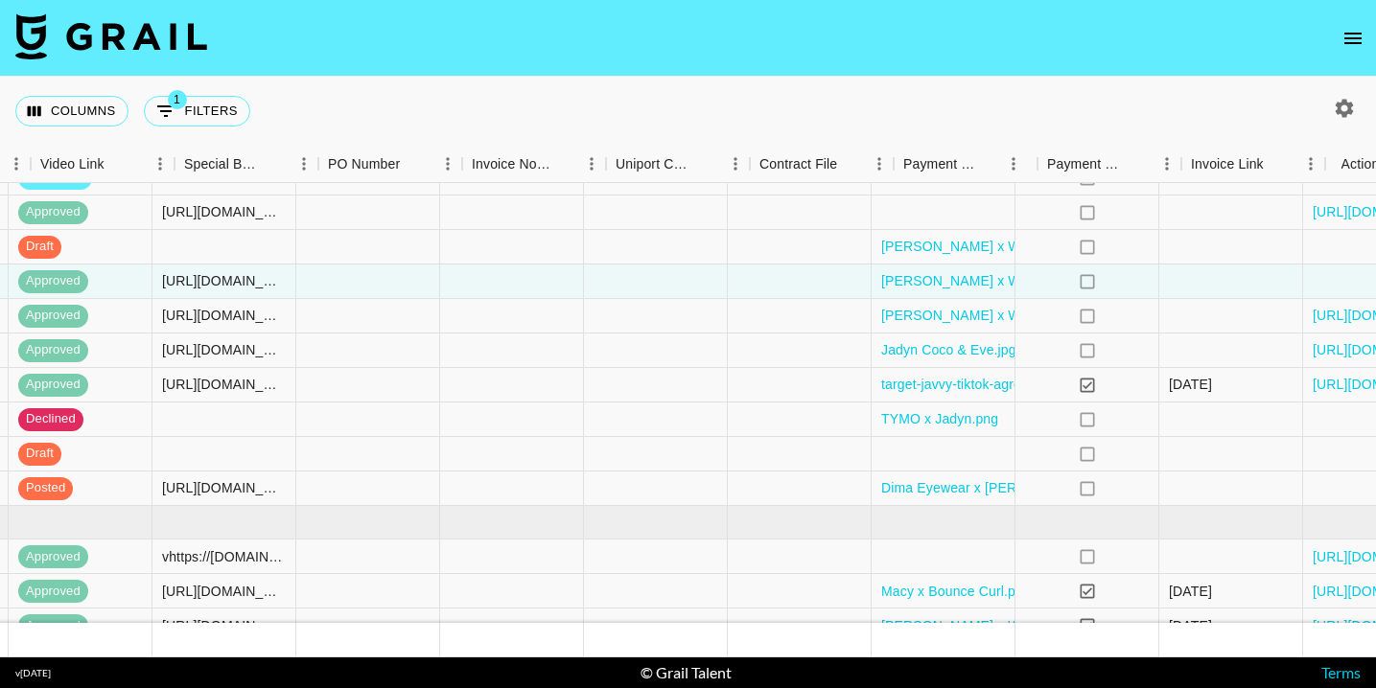
scroll to position [250, 1807]
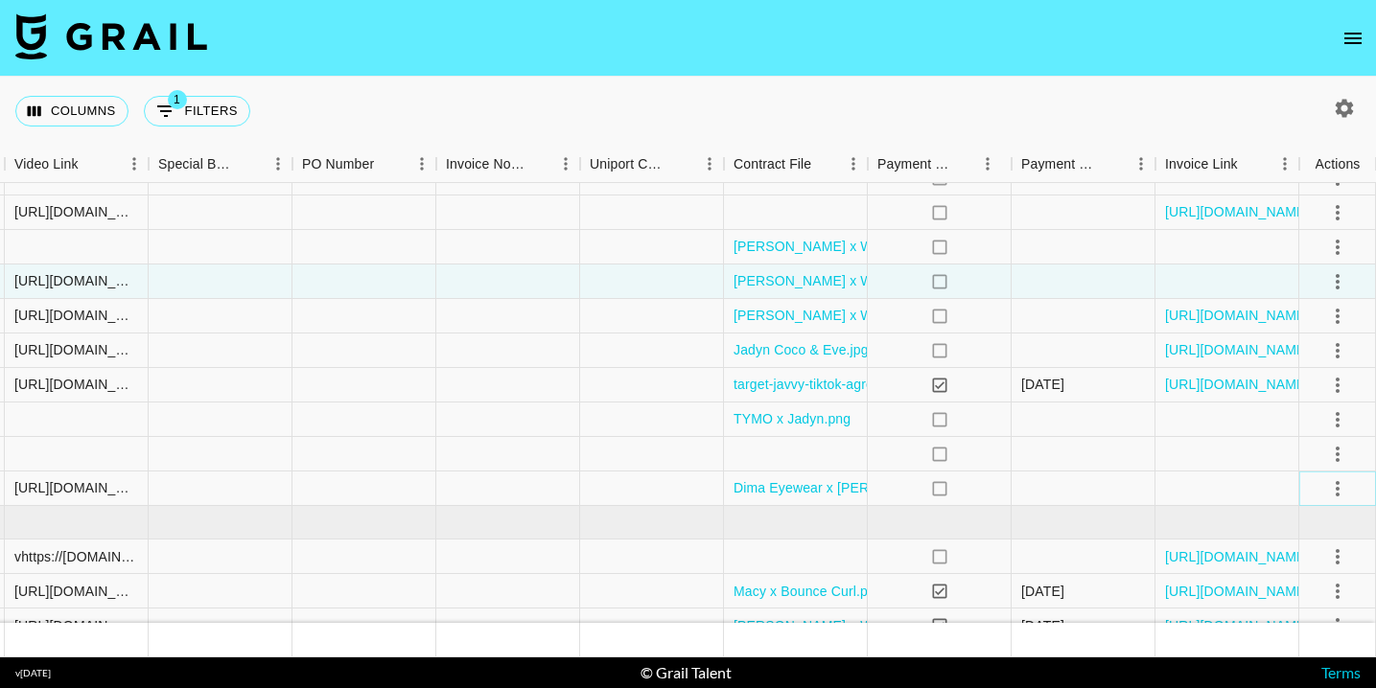
click at [1338, 486] on icon "select merge strategy" at bounding box center [1337, 488] width 23 height 23
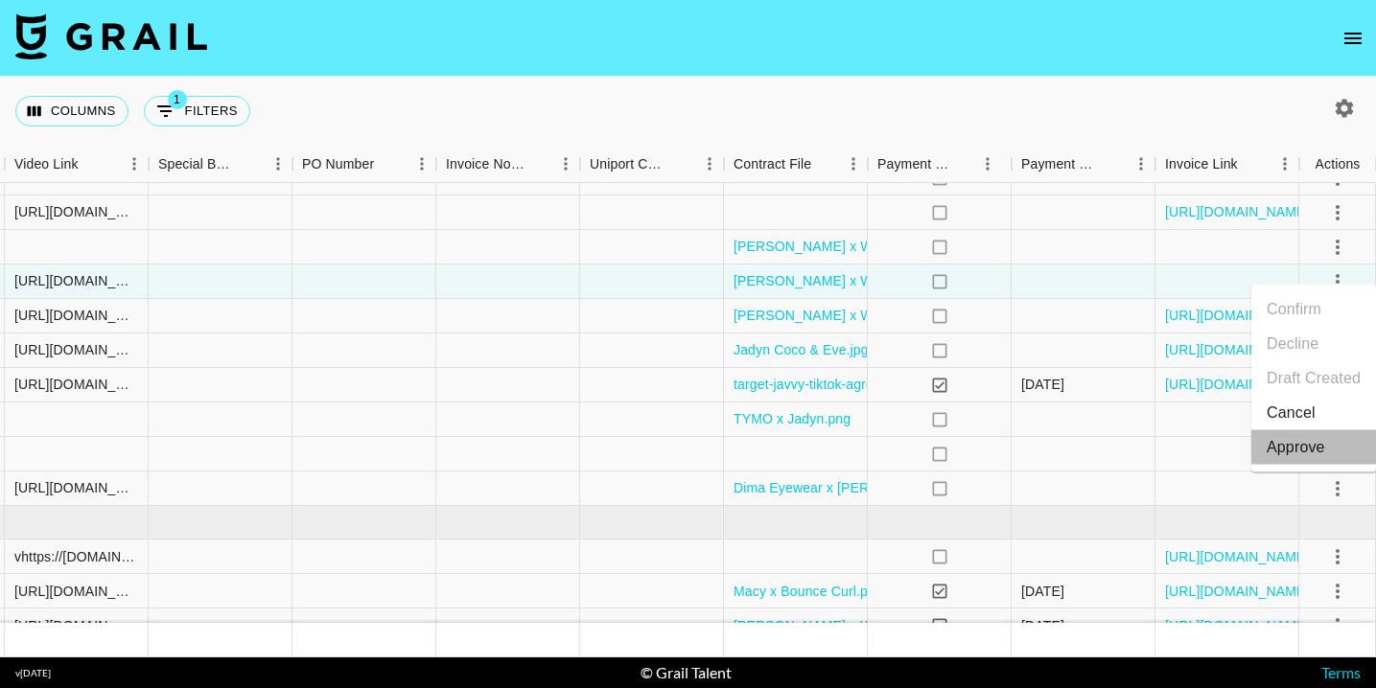
click at [1321, 446] on div "Approve" at bounding box center [1295, 447] width 58 height 23
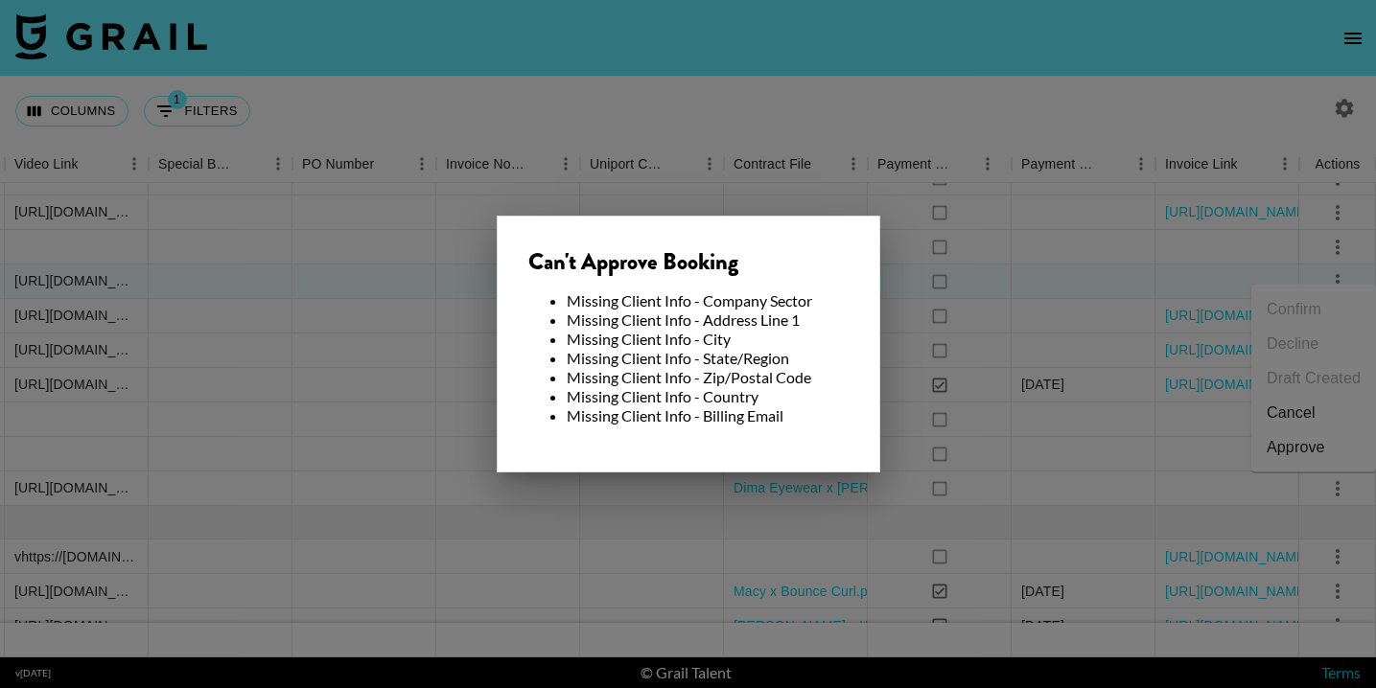
click at [1025, 509] on div at bounding box center [688, 344] width 1376 height 688
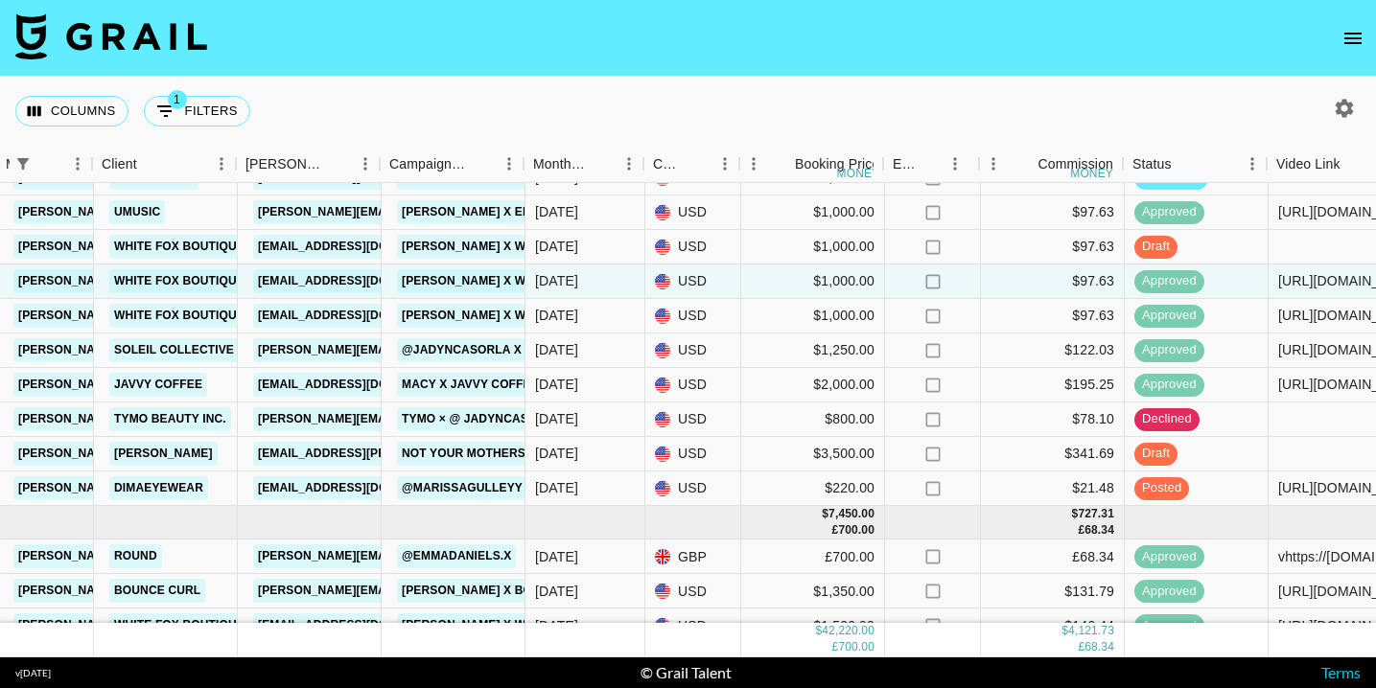
scroll to position [250, 543]
click at [181, 491] on link "Dimaeyewear" at bounding box center [159, 488] width 99 height 24
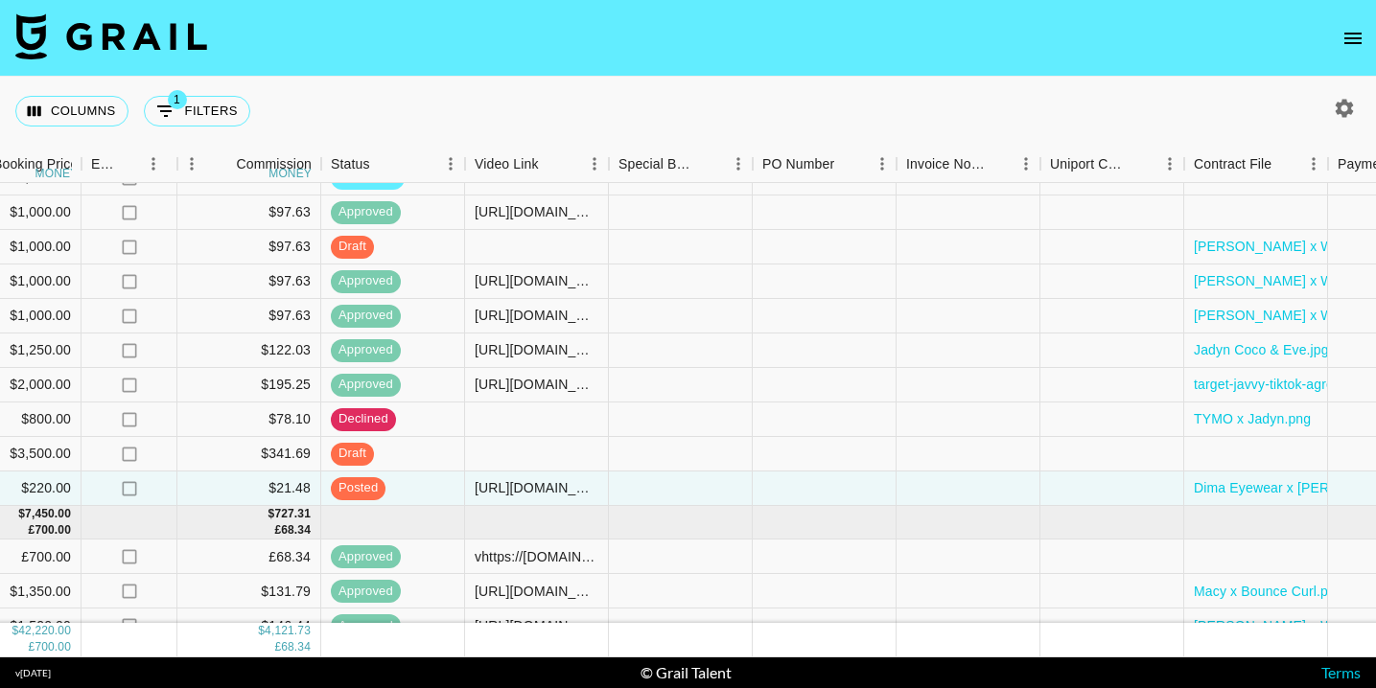
scroll to position [250, 1468]
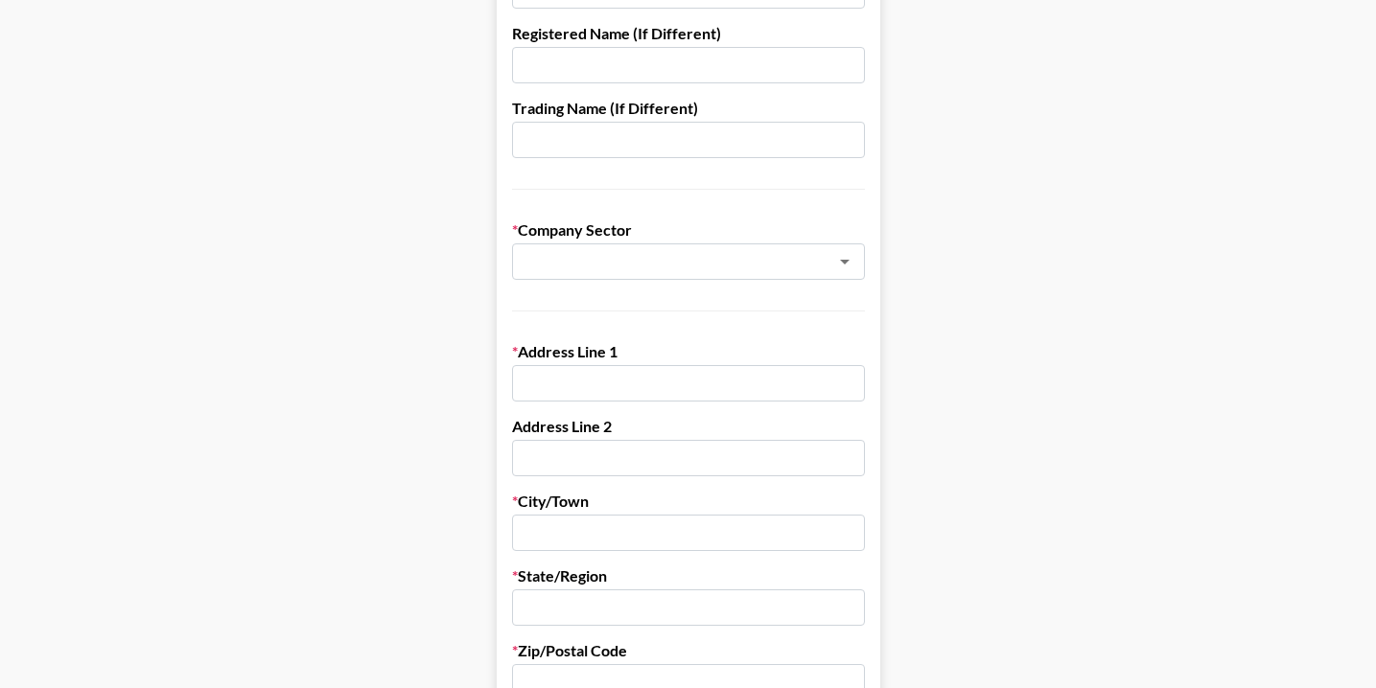
scroll to position [267, 0]
click at [695, 257] on input "text" at bounding box center [662, 261] width 279 height 22
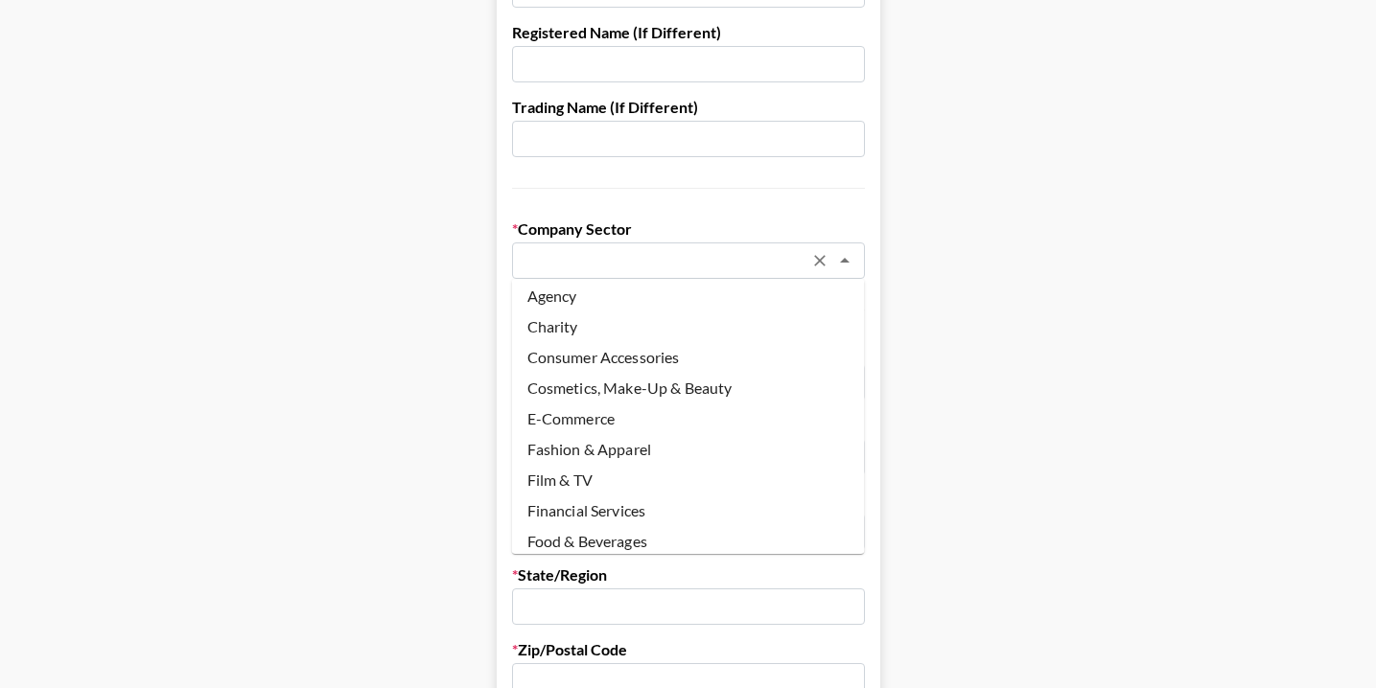
scroll to position [0, 0]
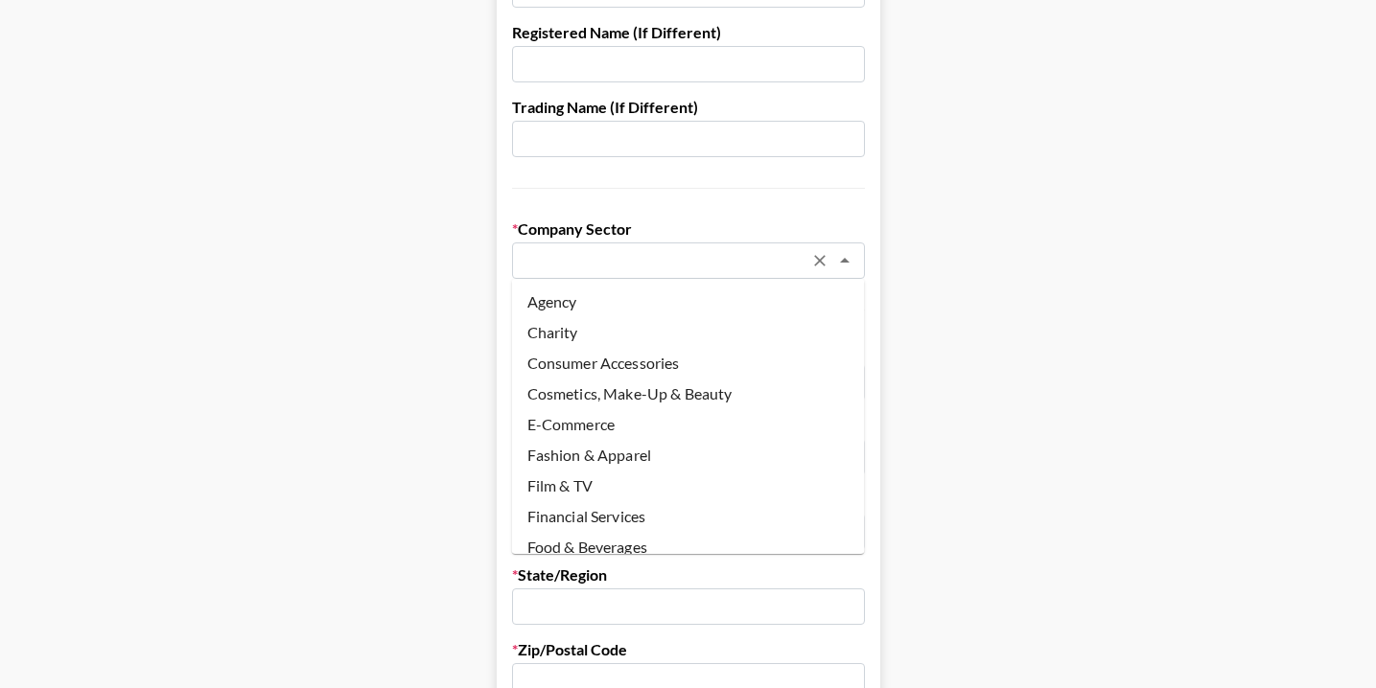
click at [674, 456] on li "Fashion & Apparel" at bounding box center [688, 455] width 353 height 31
type input "Fashion & Apparel"
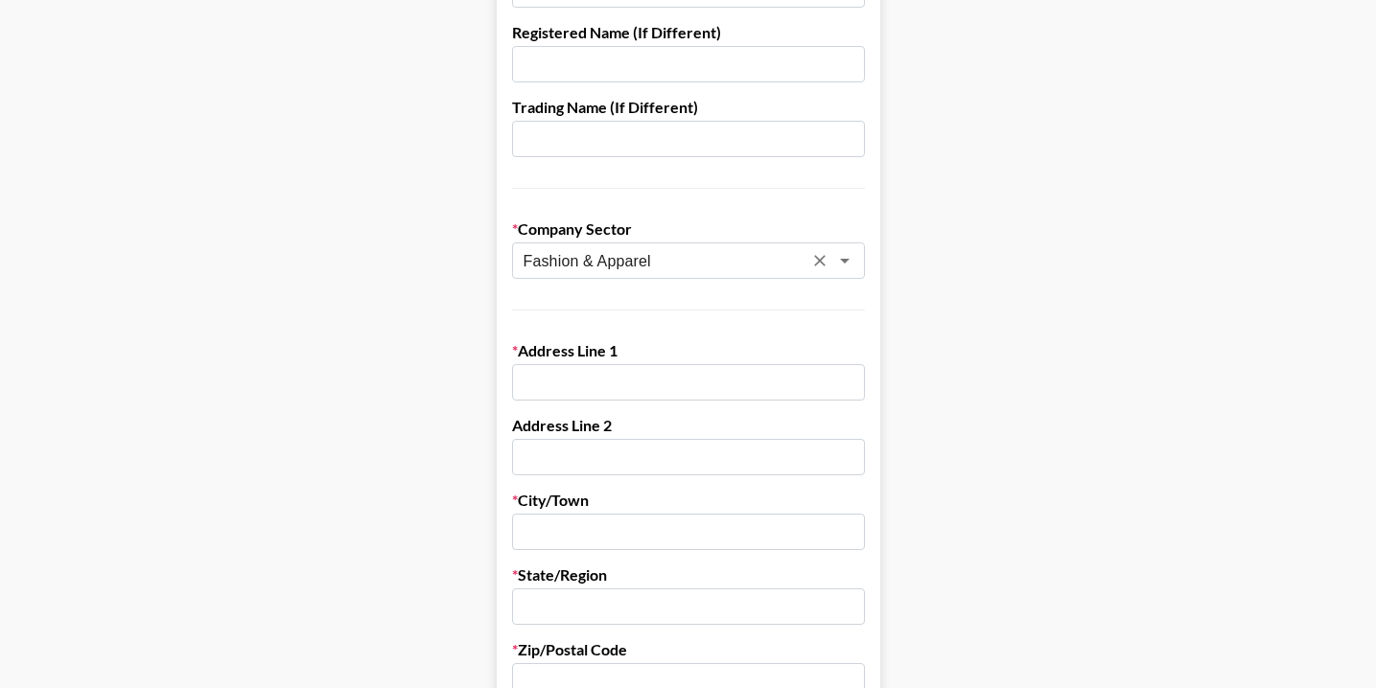
click at [640, 389] on input "text" at bounding box center [688, 382] width 353 height 36
paste input "[STREET_ADDRESS]"
type input "[STREET_ADDRESS]"
click at [658, 542] on input "text" at bounding box center [688, 532] width 353 height 36
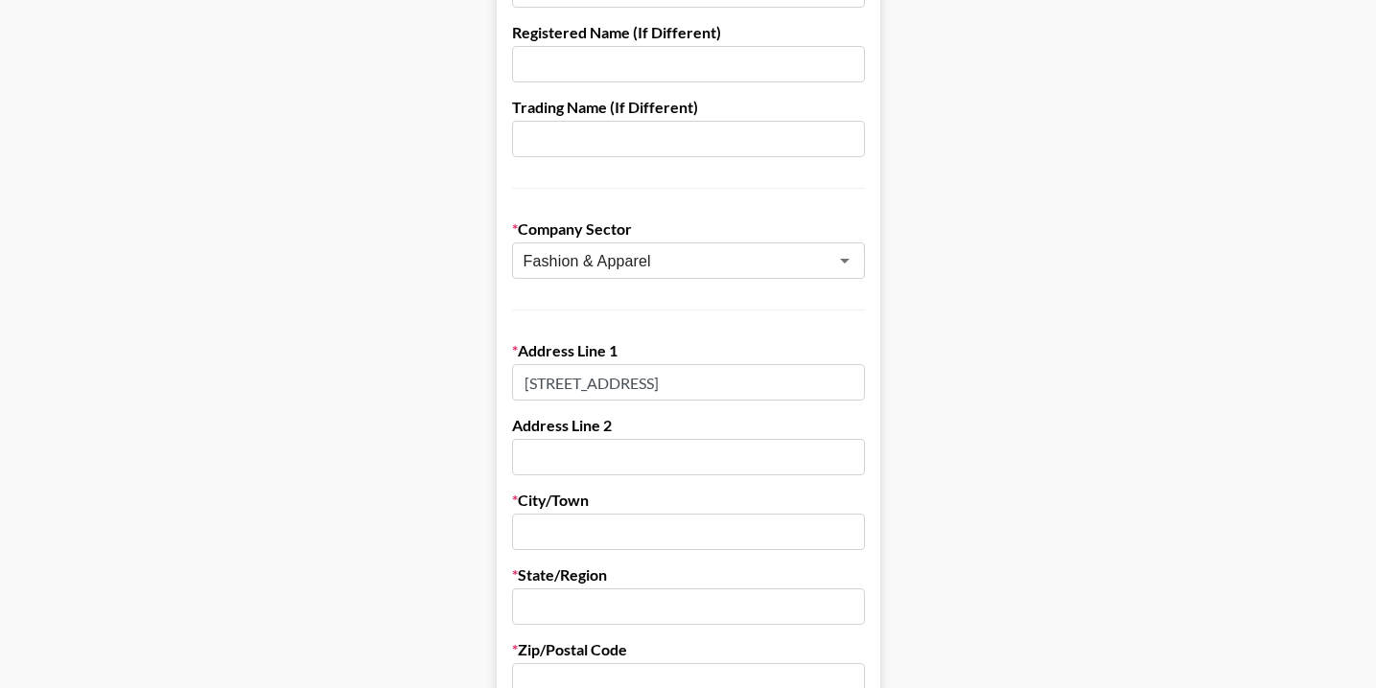
paste input "Opelousas"
type input "Opelousas"
click at [665, 598] on input "text" at bounding box center [688, 607] width 353 height 36
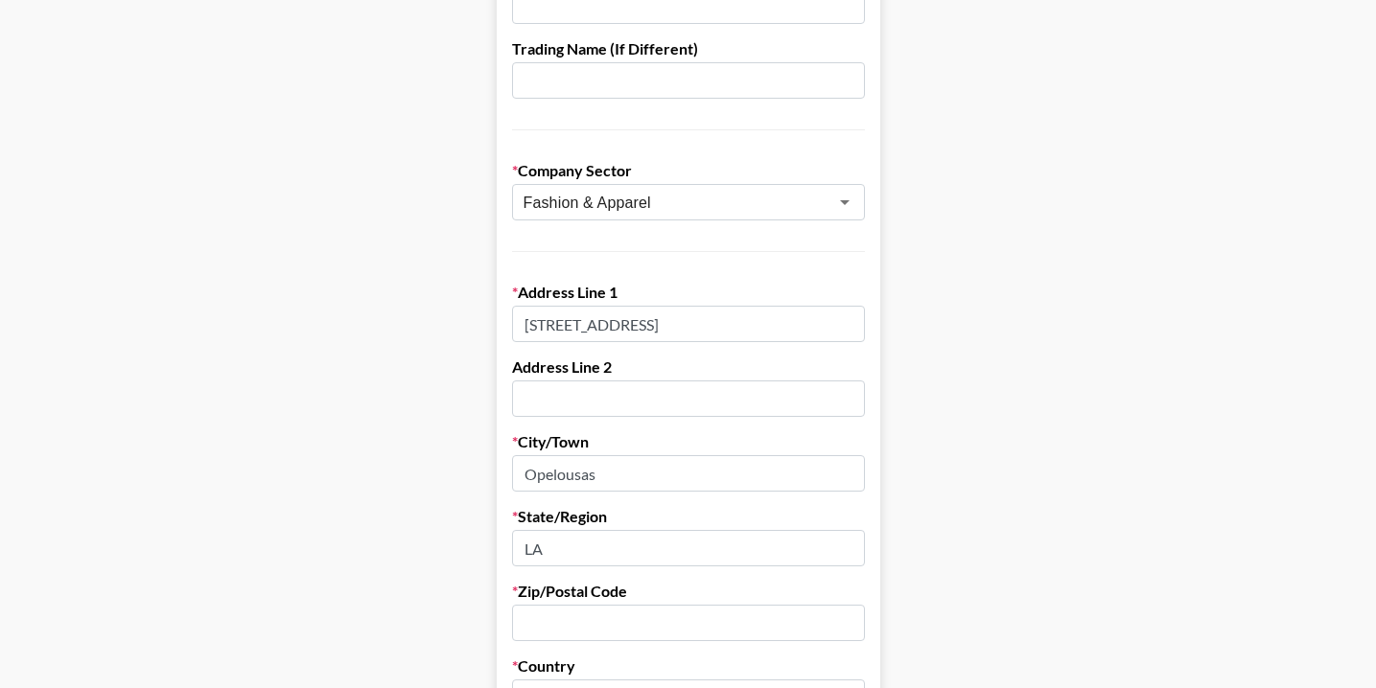
scroll to position [359, 0]
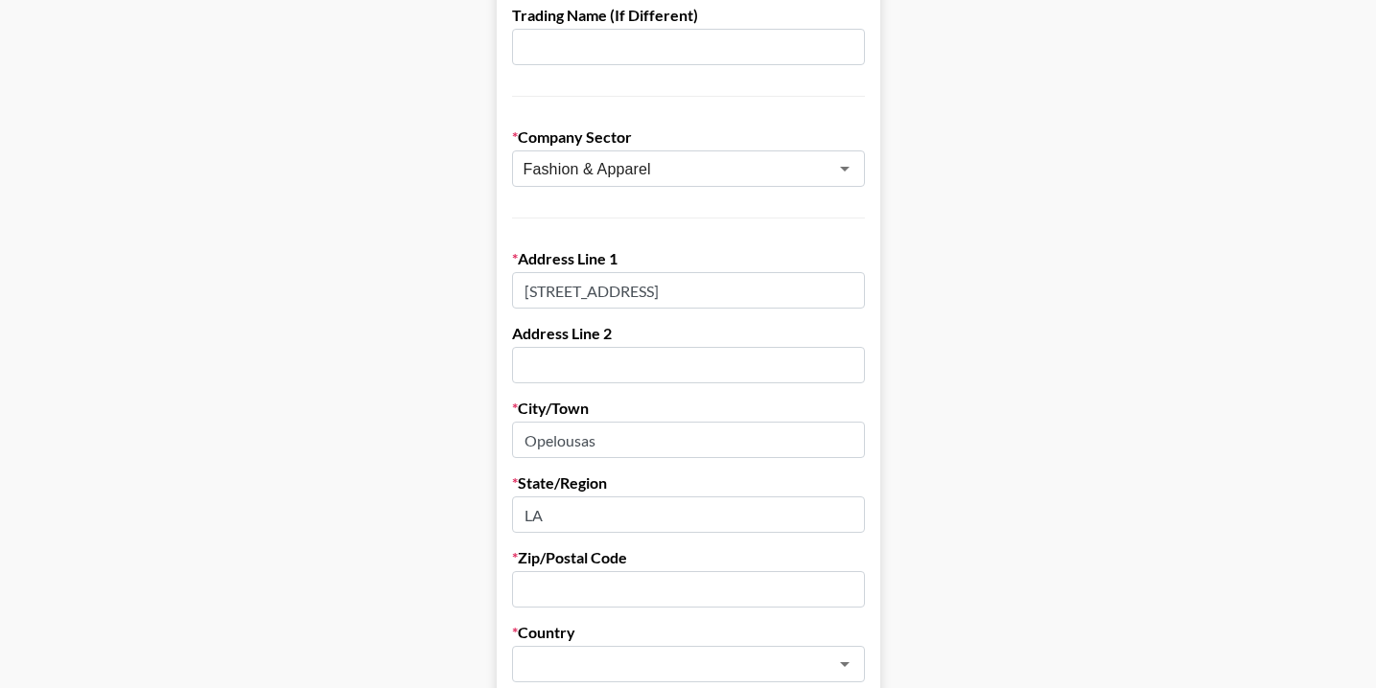
type input "LA"
click at [656, 585] on input "text" at bounding box center [688, 589] width 353 height 36
paste input "70510-3144"
type input "70510-3144"
click at [651, 655] on input "text" at bounding box center [662, 665] width 279 height 22
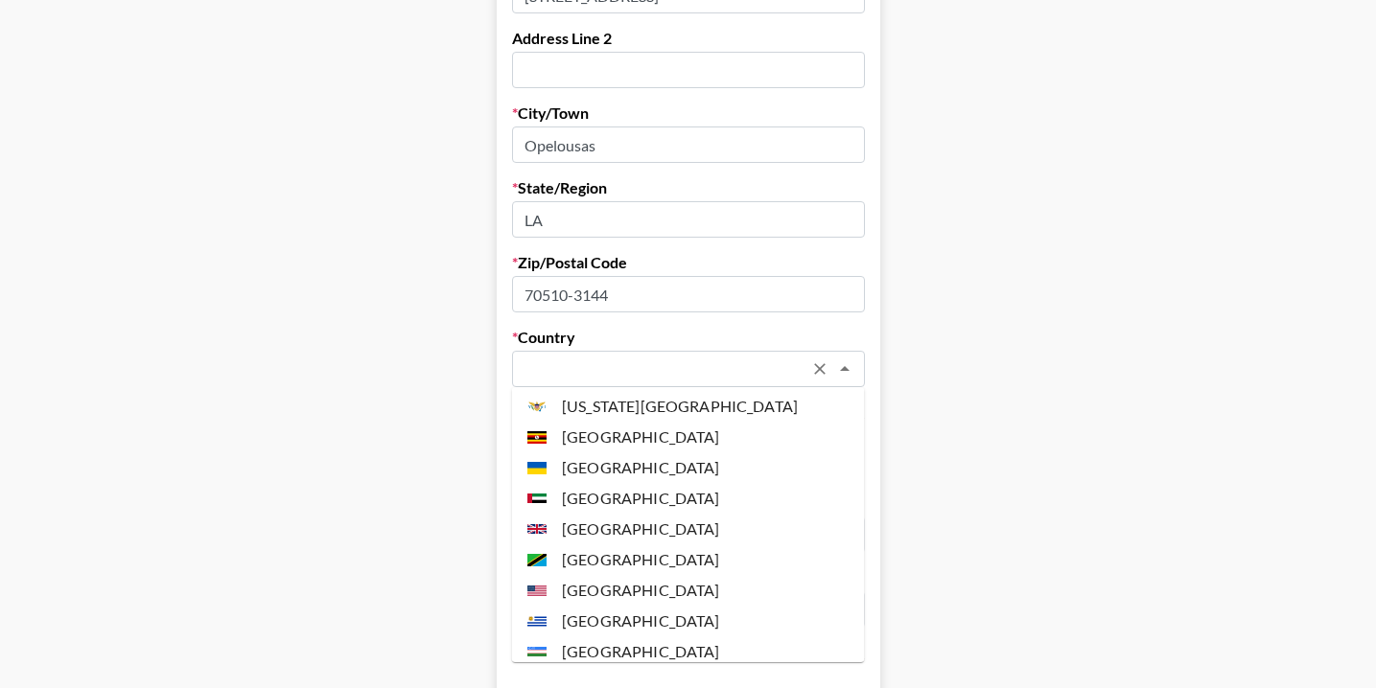
scroll to position [7194, 0]
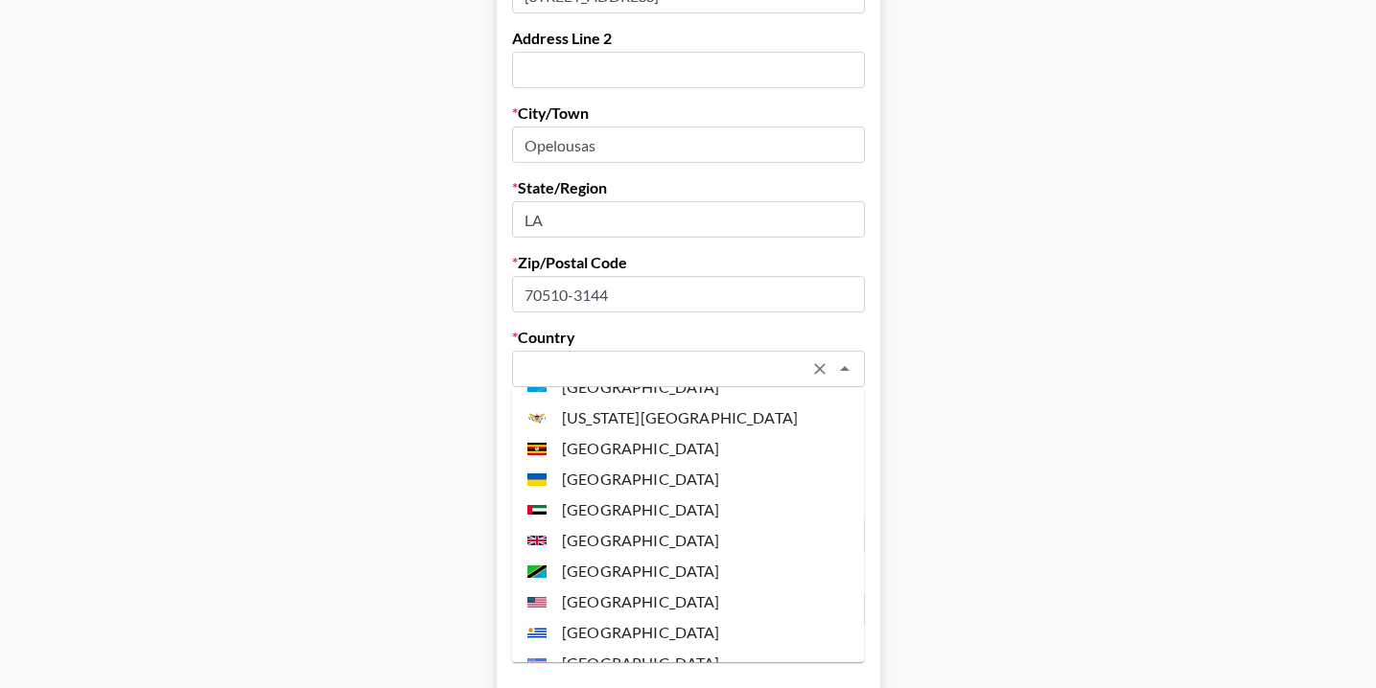
click at [645, 587] on li "[GEOGRAPHIC_DATA]" at bounding box center [688, 602] width 353 height 31
type input "[GEOGRAPHIC_DATA]"
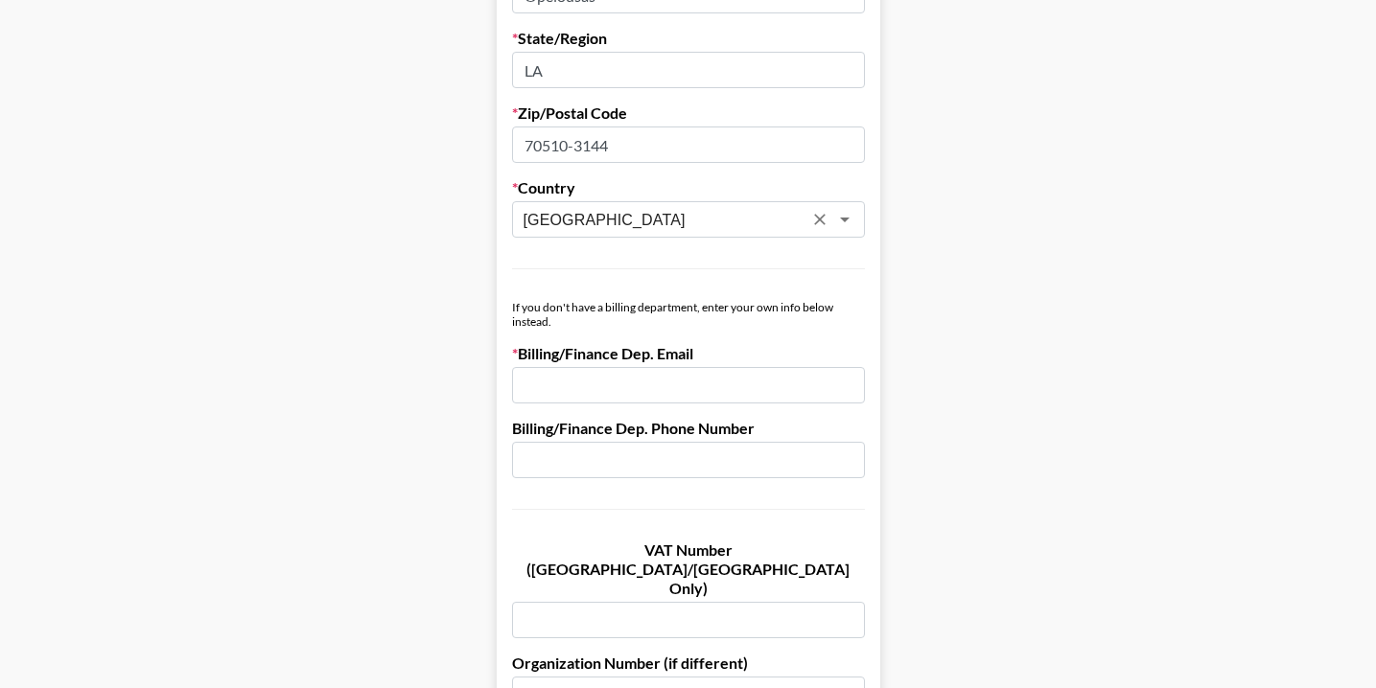
scroll to position [835, 0]
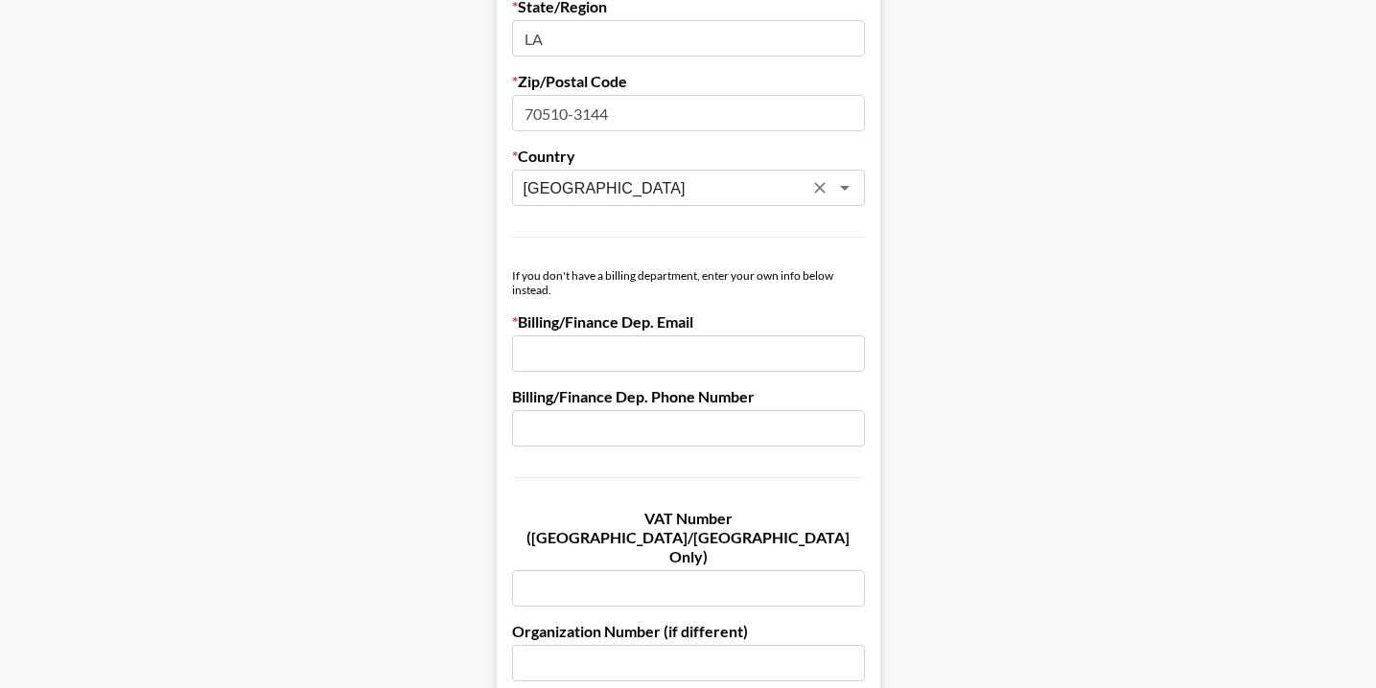
click at [673, 364] on input "email" at bounding box center [688, 354] width 353 height 36
type input "[PERSON_NAME][EMAIL_ADDRESS][PERSON_NAME][DOMAIN_NAME]"
drag, startPoint x: 738, startPoint y: 357, endPoint x: 498, endPoint y: 347, distance: 240.8
click at [498, 347] on form "Company Name Dimaeyewear Registered Name (If Different) Trading Name (If Differ…" at bounding box center [688, 305] width 383 height 1883
paste input "[EMAIL_ADDRESS][DOMAIN_NAME]"
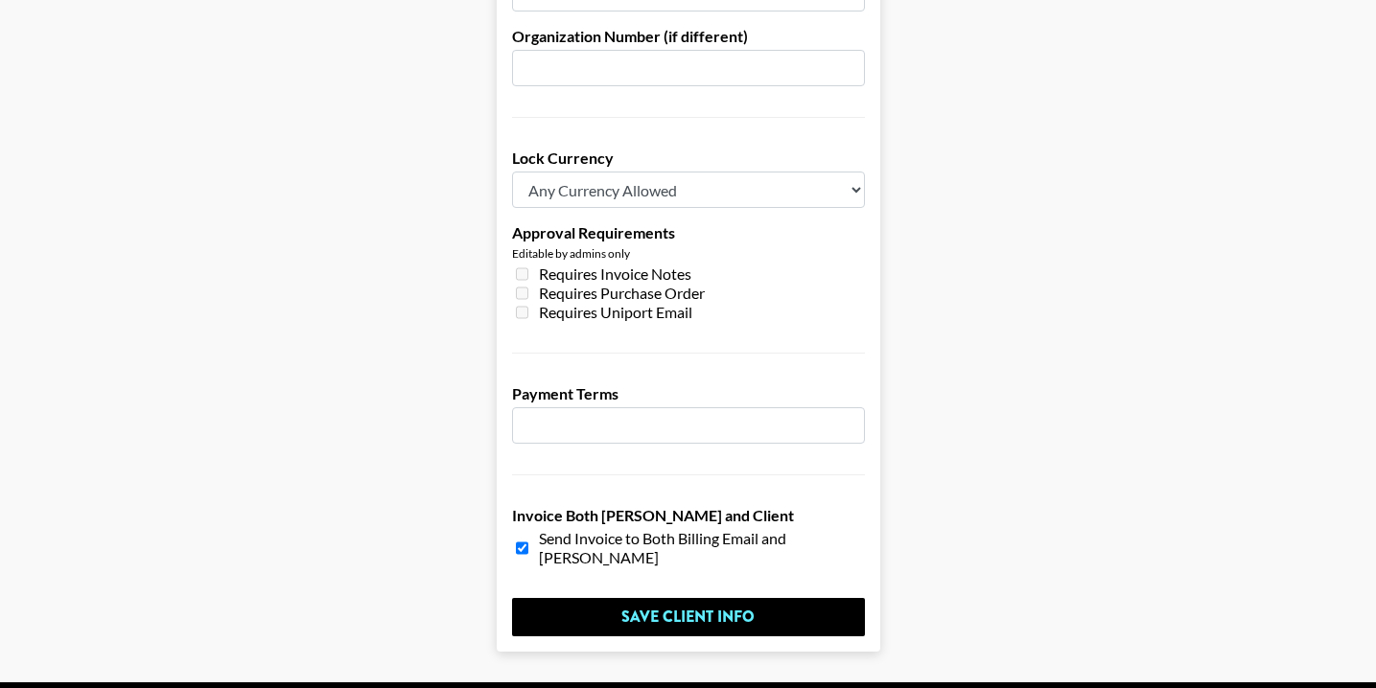
scroll to position [1463, 0]
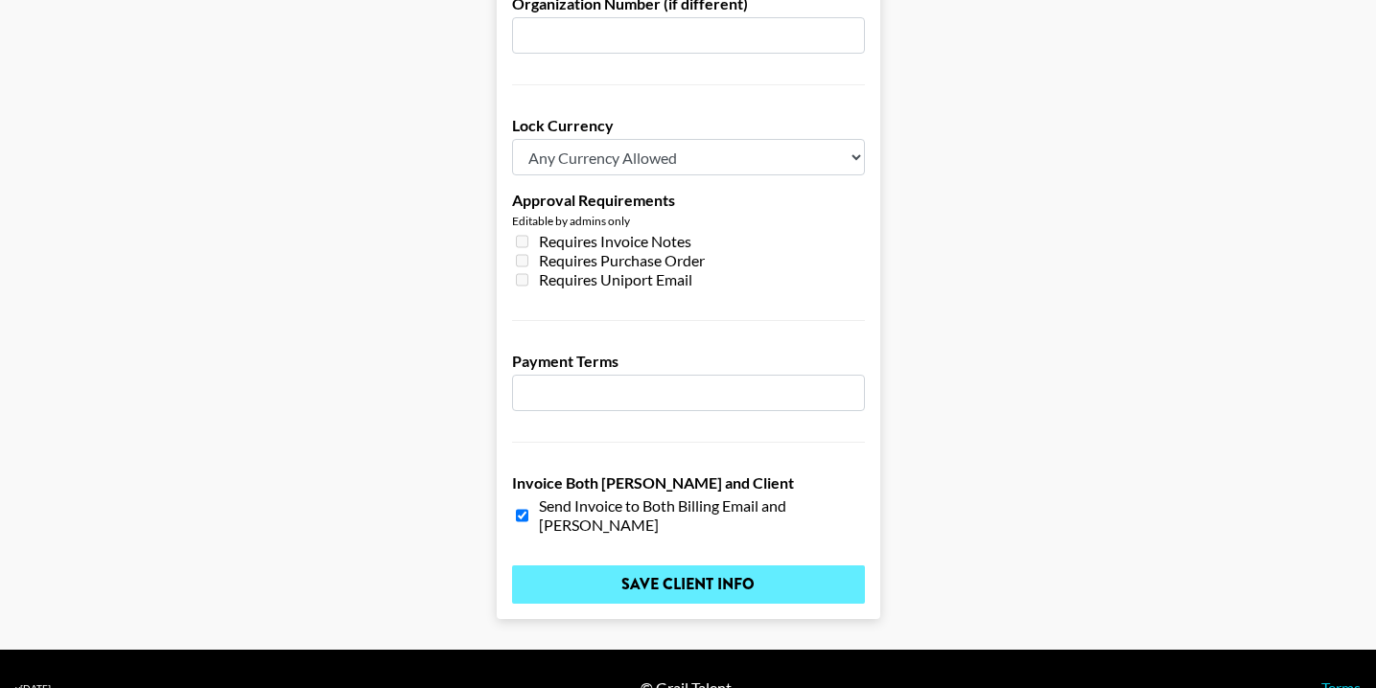
type input "[EMAIL_ADDRESS][DOMAIN_NAME]"
click at [738, 566] on input "Save Client Info" at bounding box center [688, 585] width 353 height 38
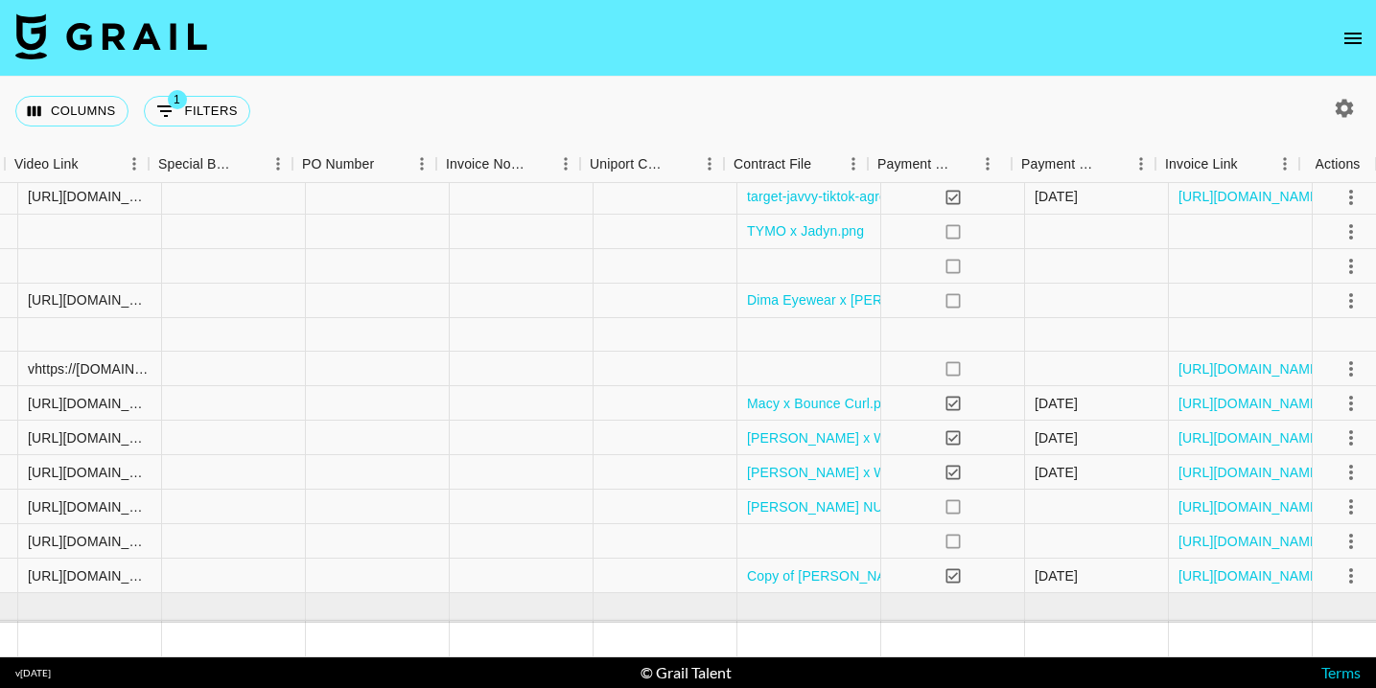
scroll to position [438, 1807]
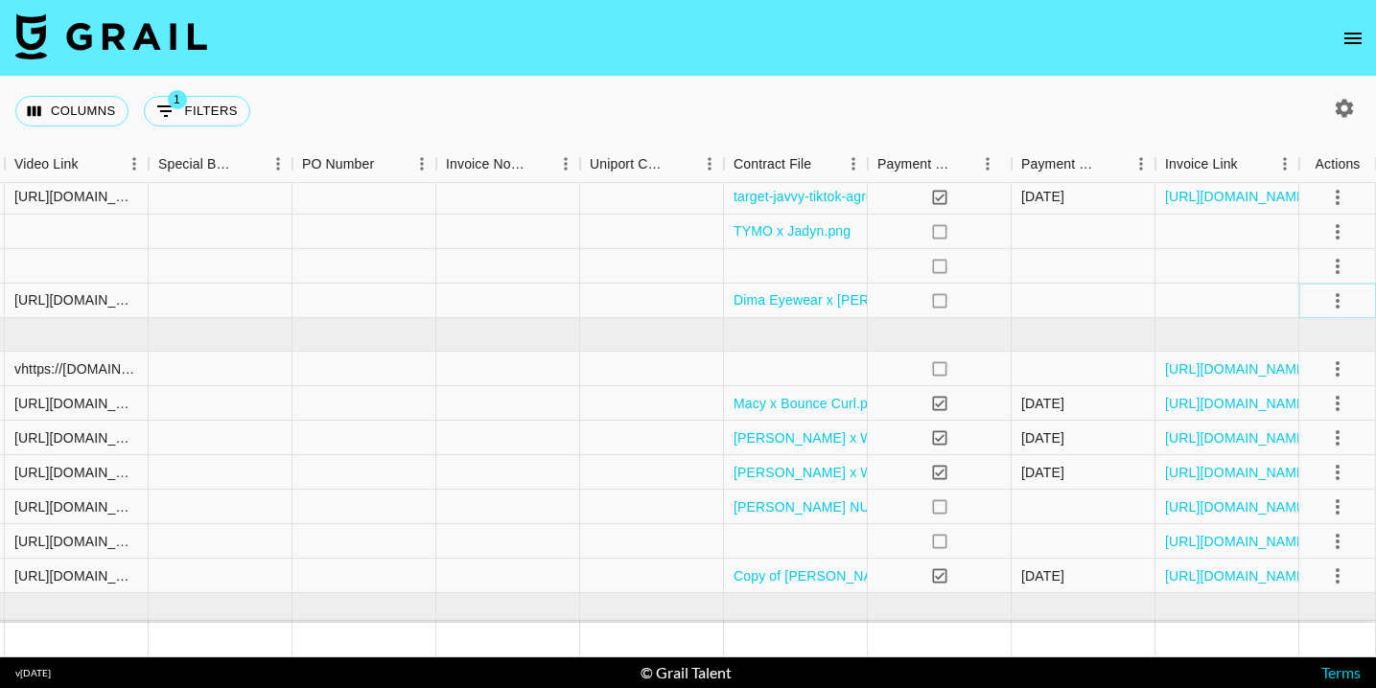
click at [1330, 303] on icon "select merge strategy" at bounding box center [1337, 301] width 23 height 23
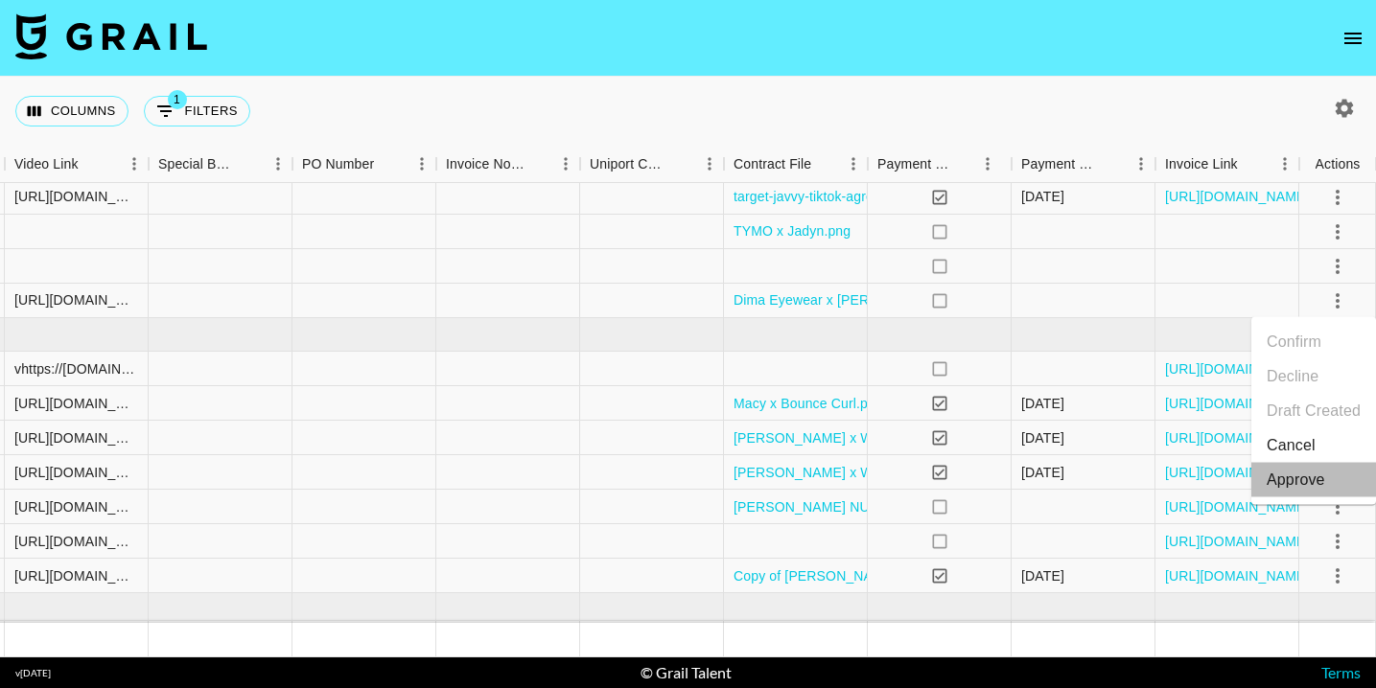
click at [1312, 481] on div "Approve" at bounding box center [1295, 480] width 58 height 23
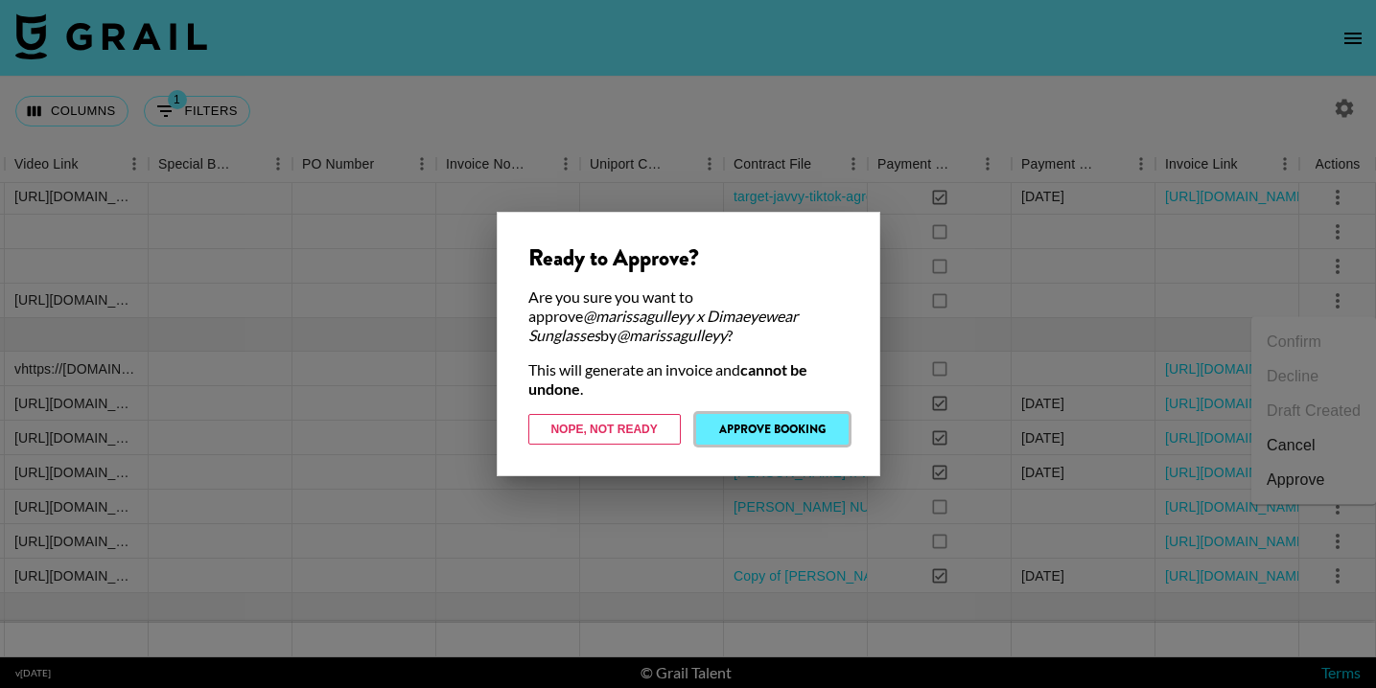
click at [736, 433] on button "Approve Booking" at bounding box center [772, 429] width 152 height 31
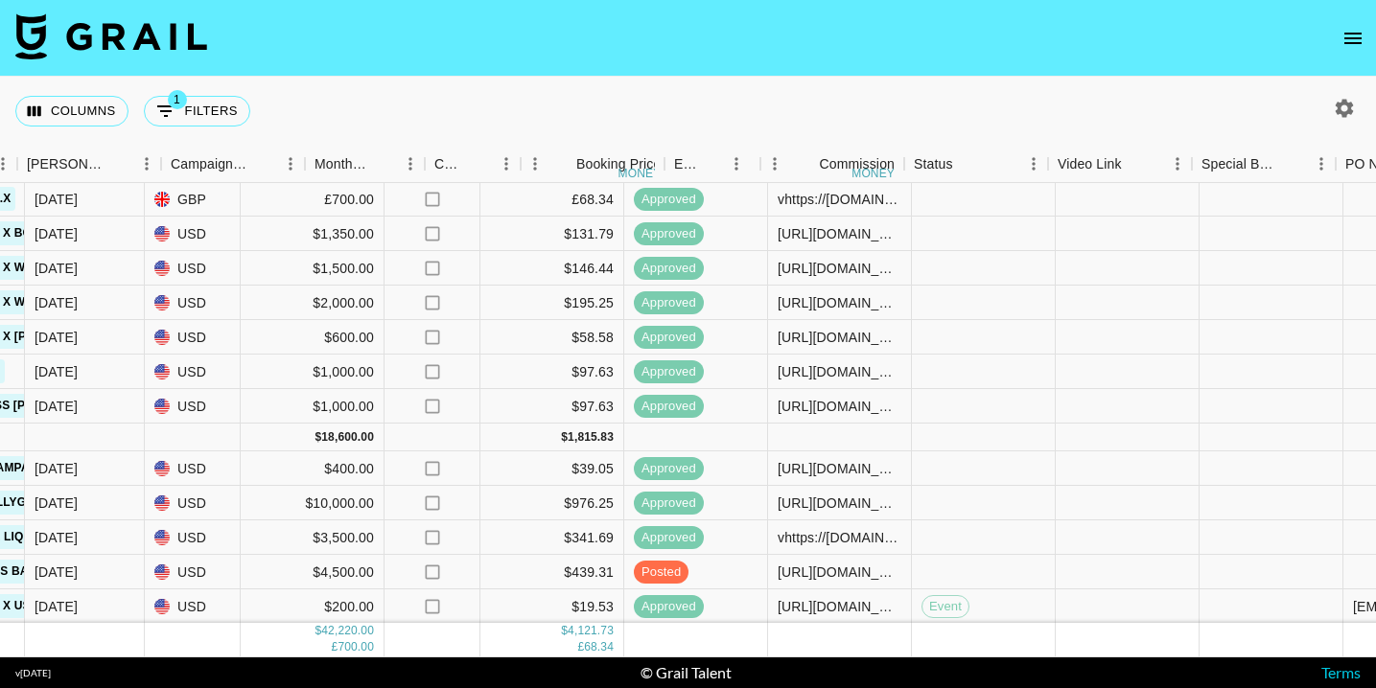
scroll to position [608, 1807]
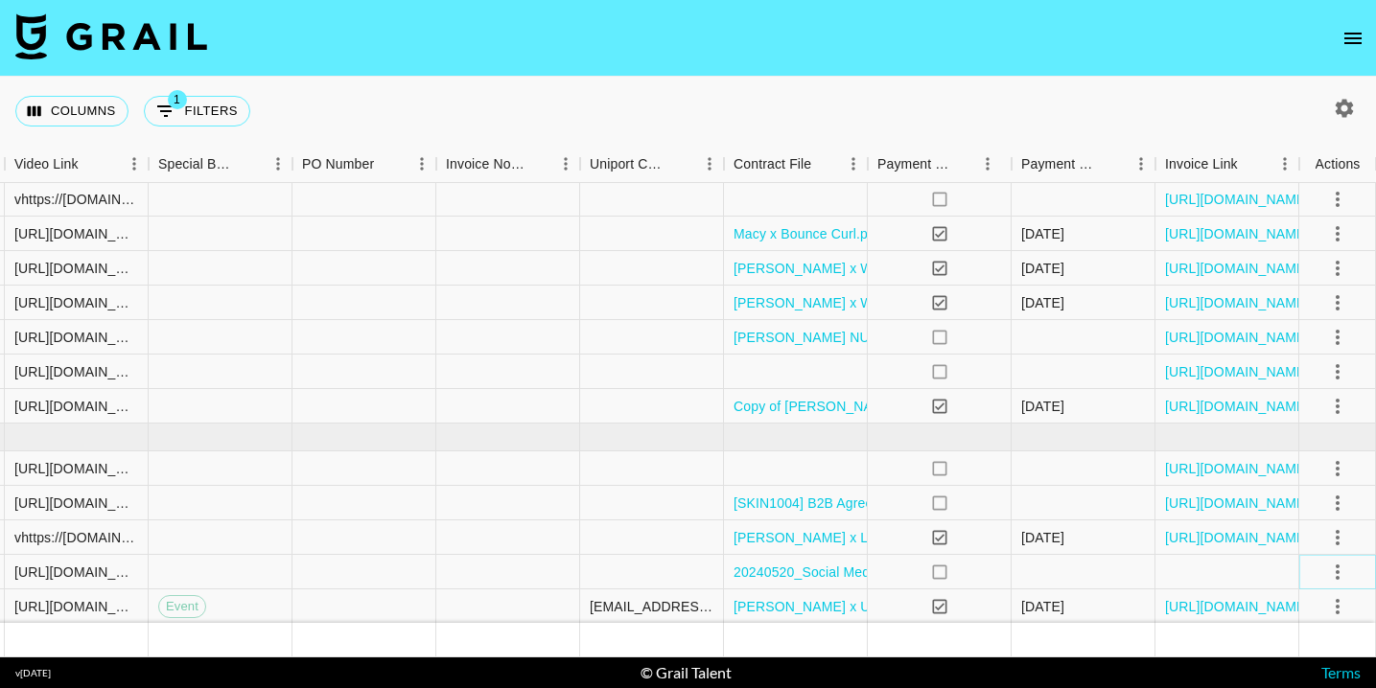
click at [1337, 570] on icon "select merge strategy" at bounding box center [1337, 572] width 4 height 15
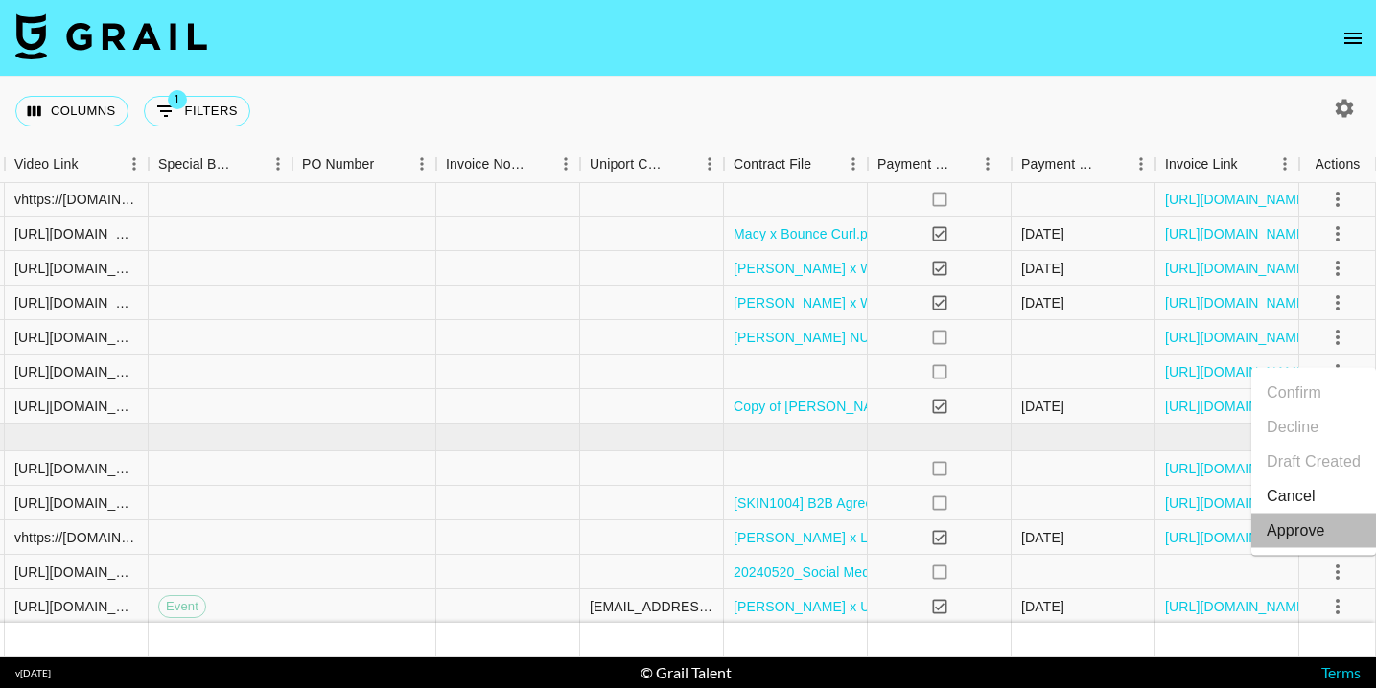
click at [1332, 539] on li "Approve" at bounding box center [1313, 531] width 125 height 35
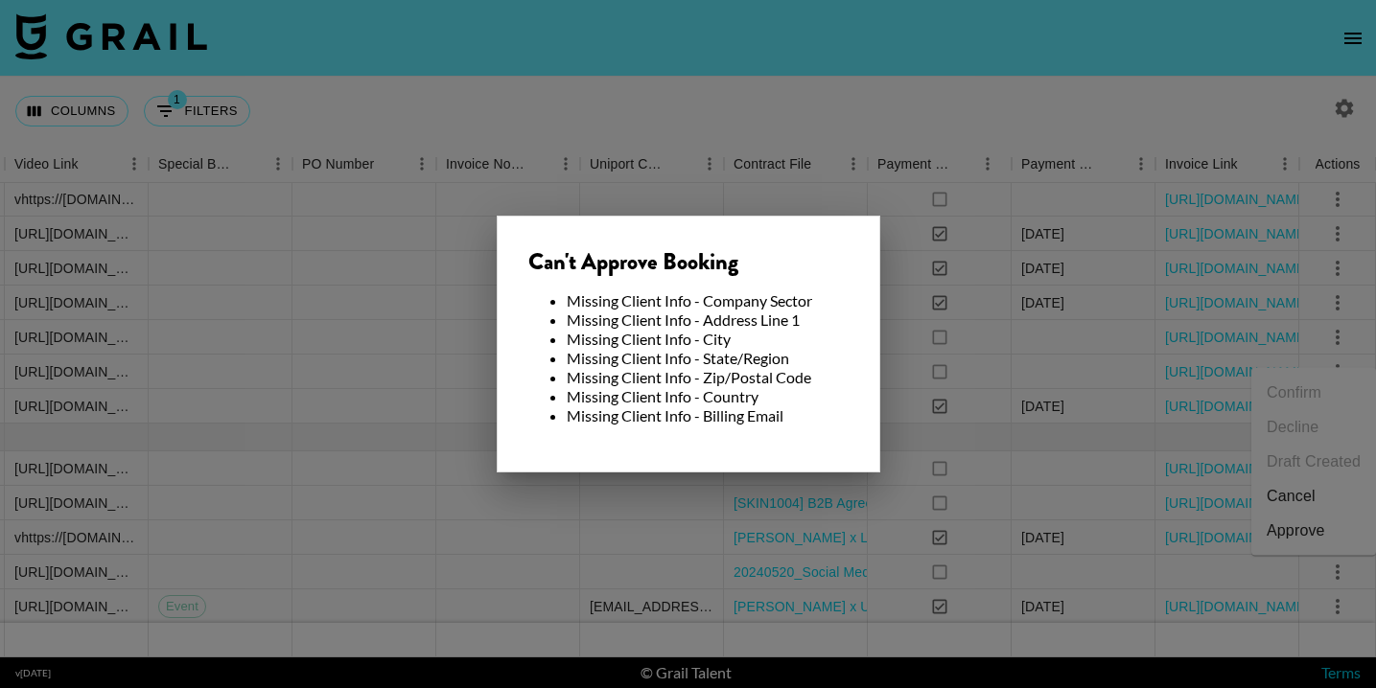
click at [604, 493] on div at bounding box center [688, 344] width 1376 height 688
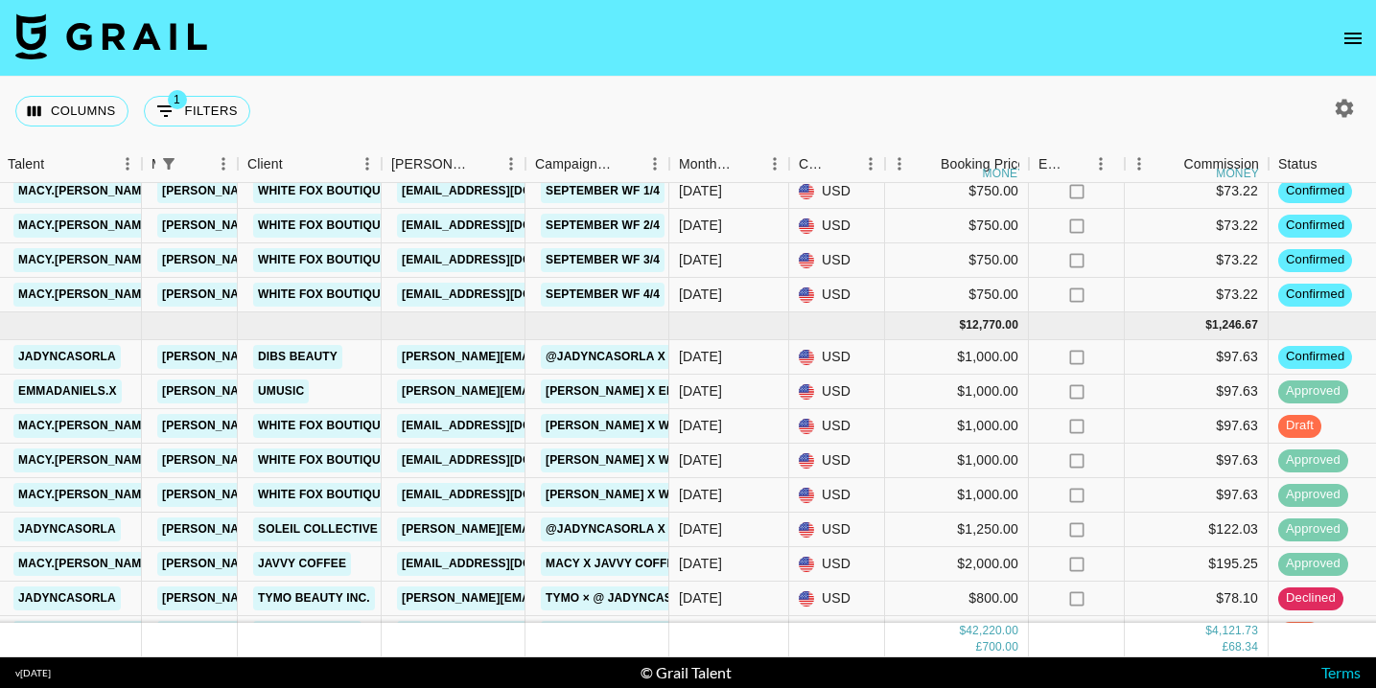
scroll to position [78, 400]
